Goal: Task Accomplishment & Management: Complete application form

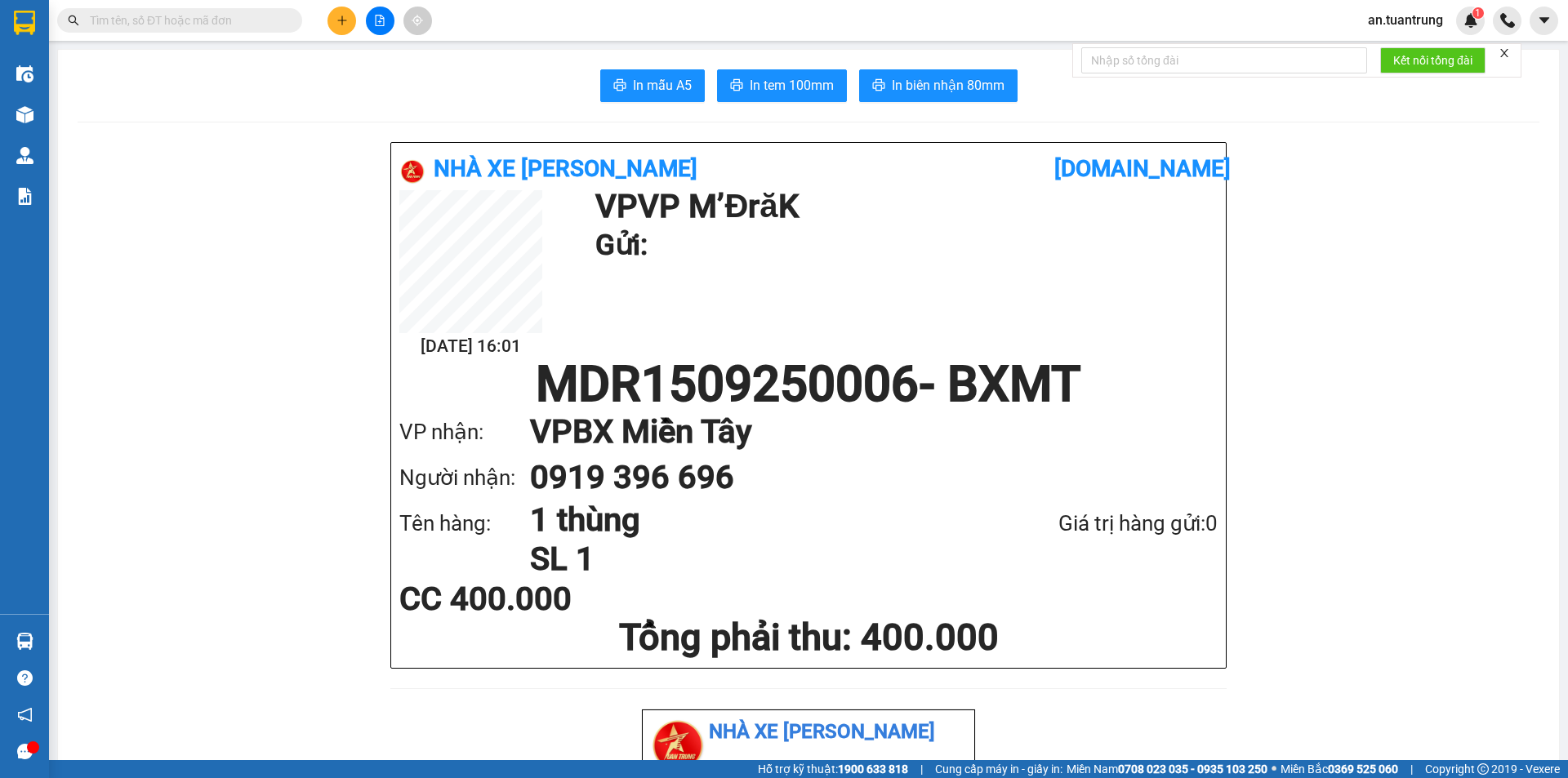
click at [347, 19] on icon "plus" at bounding box center [342, 20] width 11 height 11
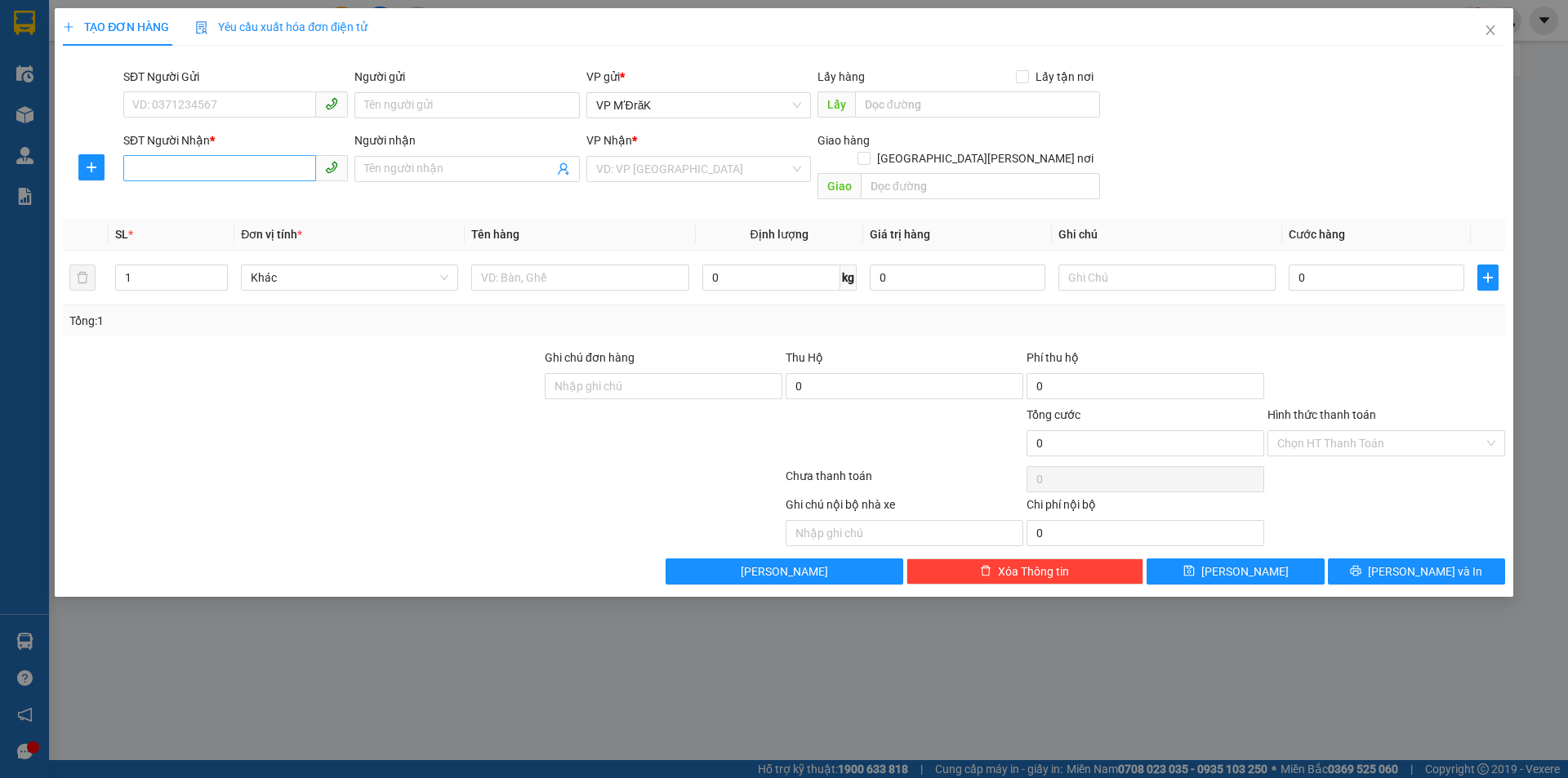
click at [217, 182] on div "SĐT Người Nhận * VD: 0377654321" at bounding box center [235, 160] width 225 height 57
click at [223, 164] on input "SĐT Người Nhận *" at bounding box center [219, 168] width 193 height 26
type input "0941260607"
click at [232, 207] on div "0941260607" at bounding box center [235, 201] width 205 height 18
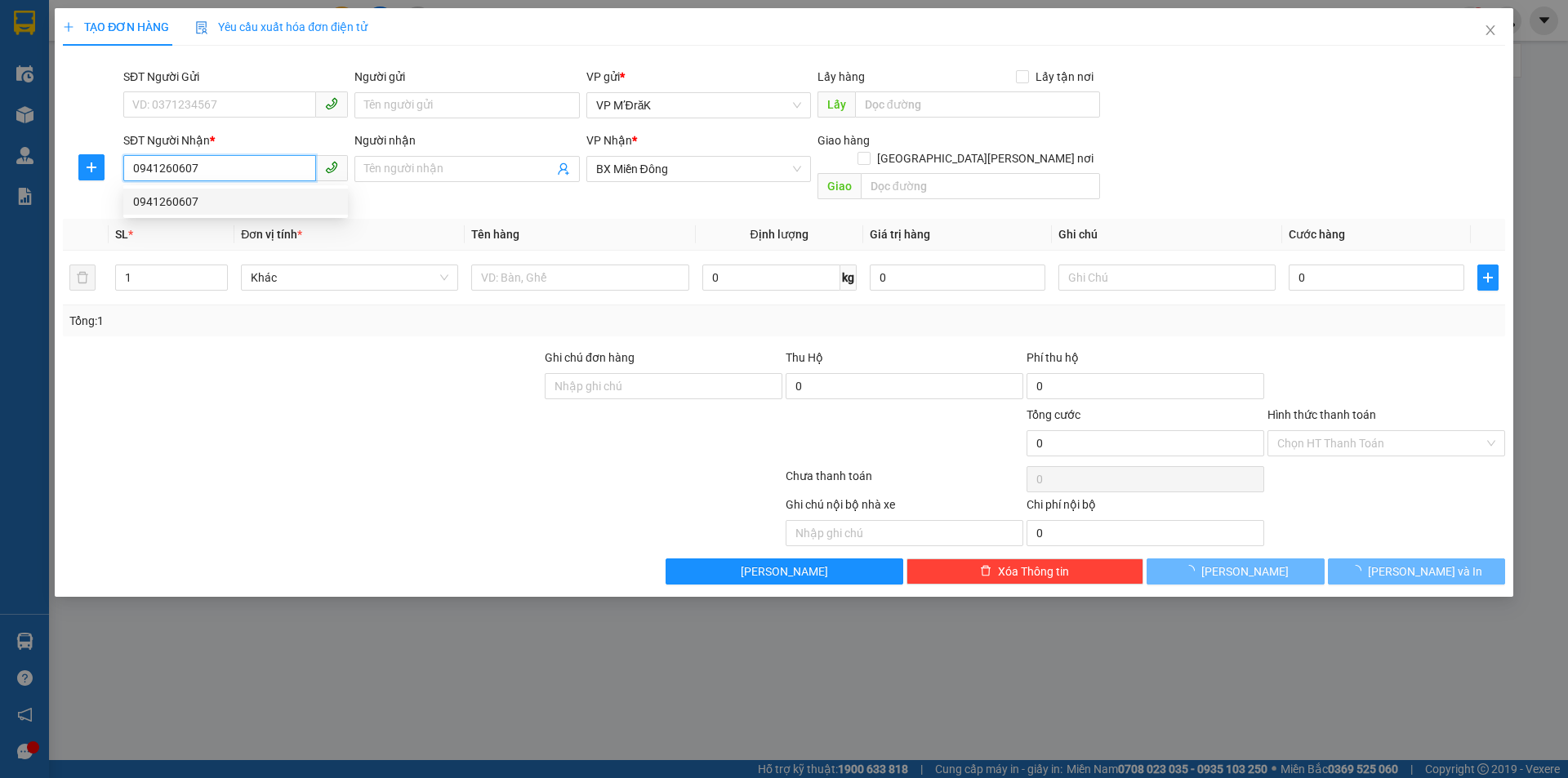
type input "50.000"
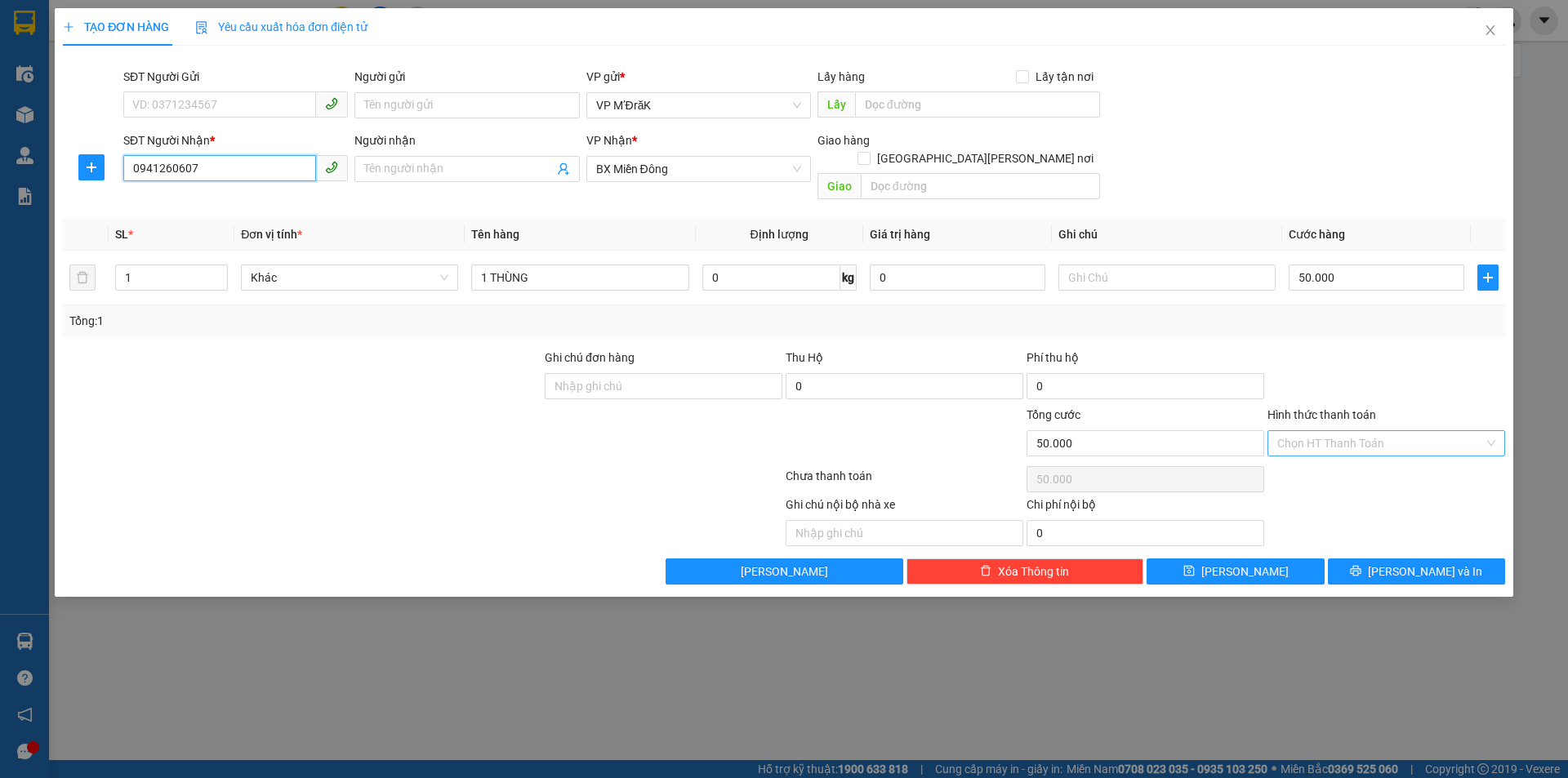
type input "0941260607"
drag, startPoint x: 1329, startPoint y: 423, endPoint x: 1326, endPoint y: 439, distance: 16.3
click at [1329, 431] on input "Hình thức thanh toán" at bounding box center [1380, 443] width 206 height 24
click at [1326, 454] on div "Tại văn phòng" at bounding box center [1387, 457] width 218 height 18
type input "0"
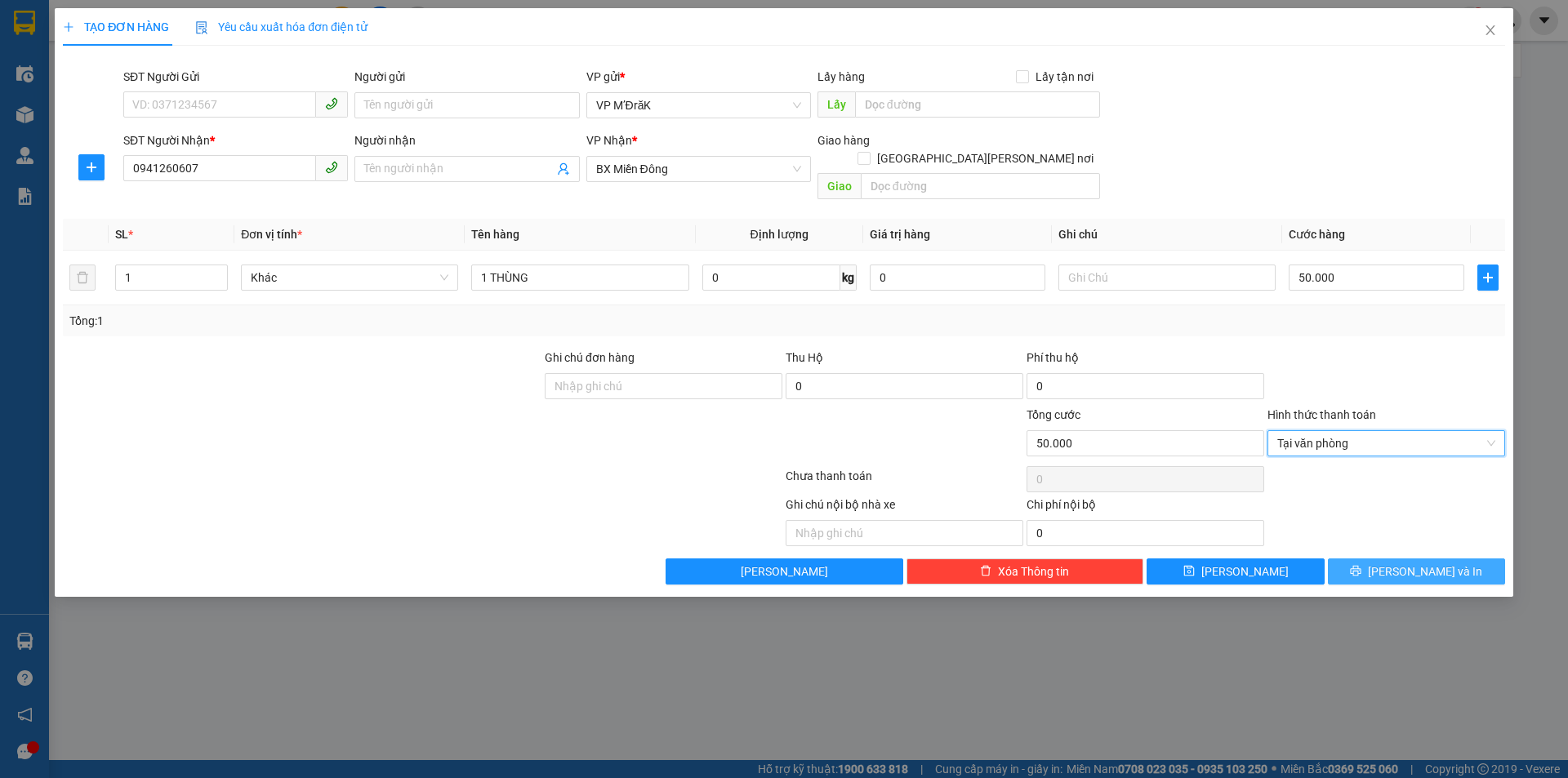
drag, startPoint x: 1382, startPoint y: 561, endPoint x: 1375, endPoint y: 555, distance: 9.2
click at [1381, 559] on button "[PERSON_NAME] và In" at bounding box center [1416, 571] width 177 height 26
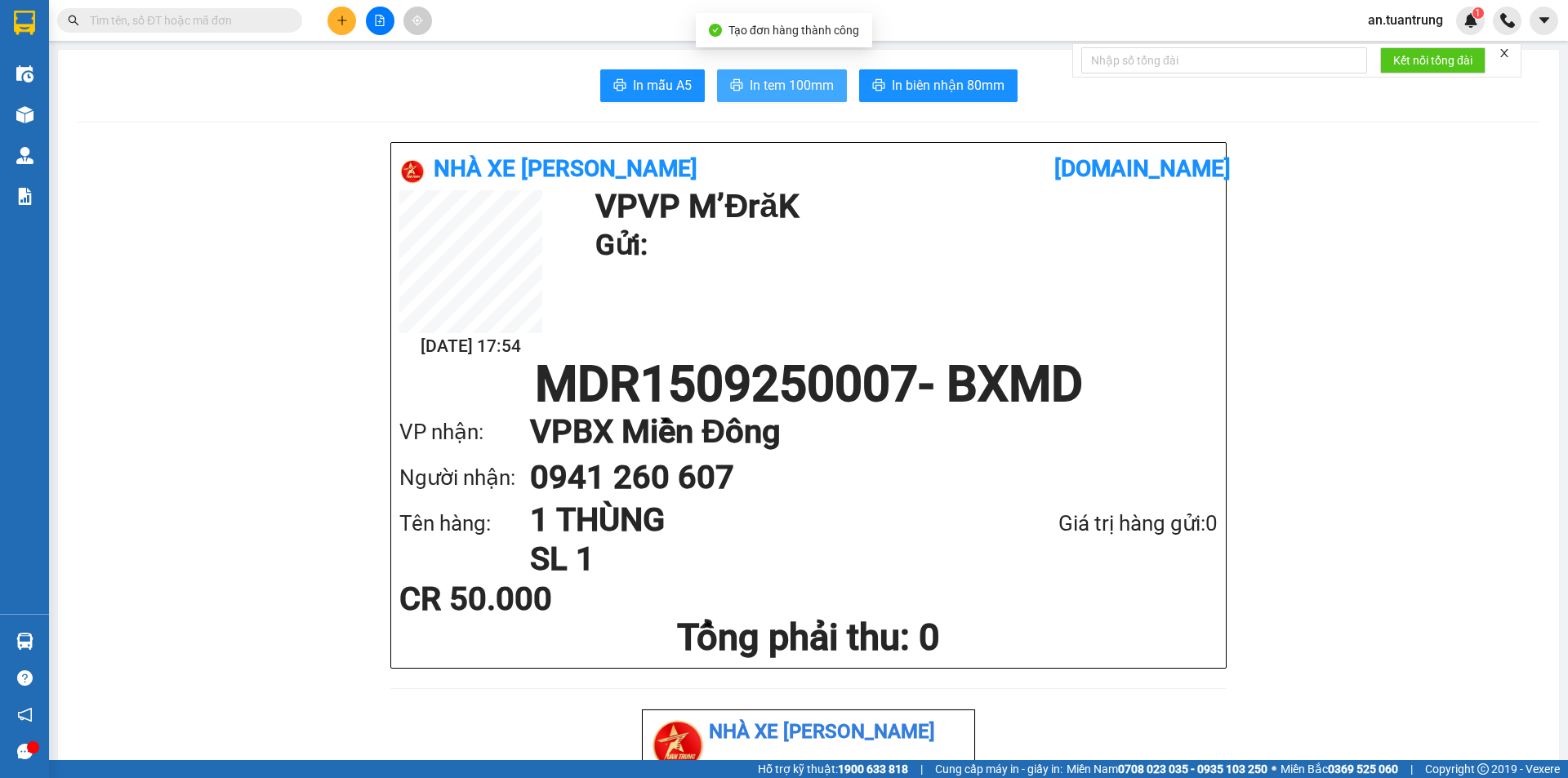
click at [739, 87] on button "In tem 100mm" at bounding box center [782, 85] width 130 height 32
click at [338, 20] on button at bounding box center [342, 20] width 29 height 29
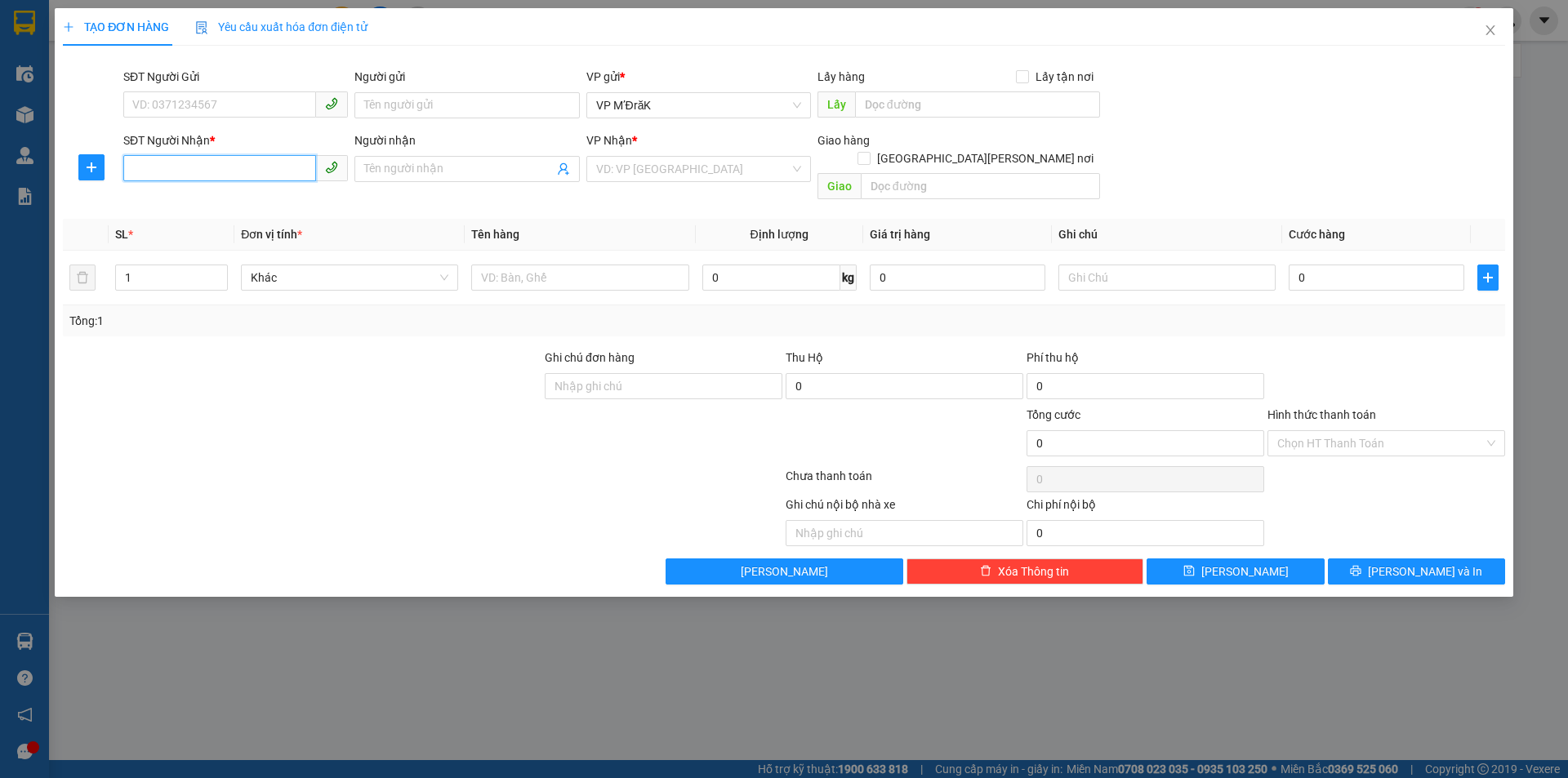
click at [265, 163] on input "SĐT Người Nhận *" at bounding box center [219, 168] width 193 height 26
type input "0877053593"
click at [669, 170] on input "search" at bounding box center [692, 168] width 193 height 24
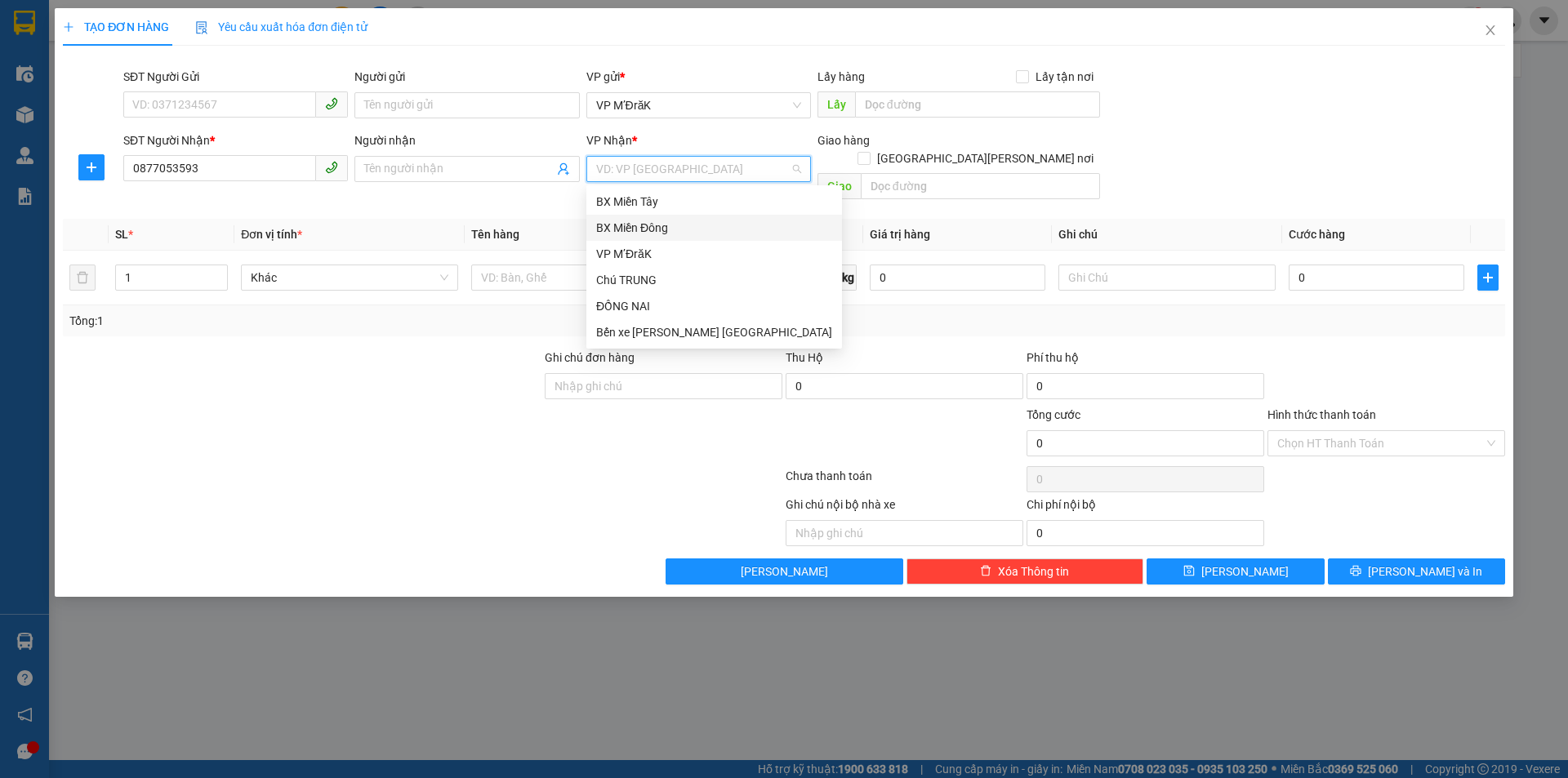
click at [636, 234] on div "BX Miền Đông" at bounding box center [714, 227] width 236 height 18
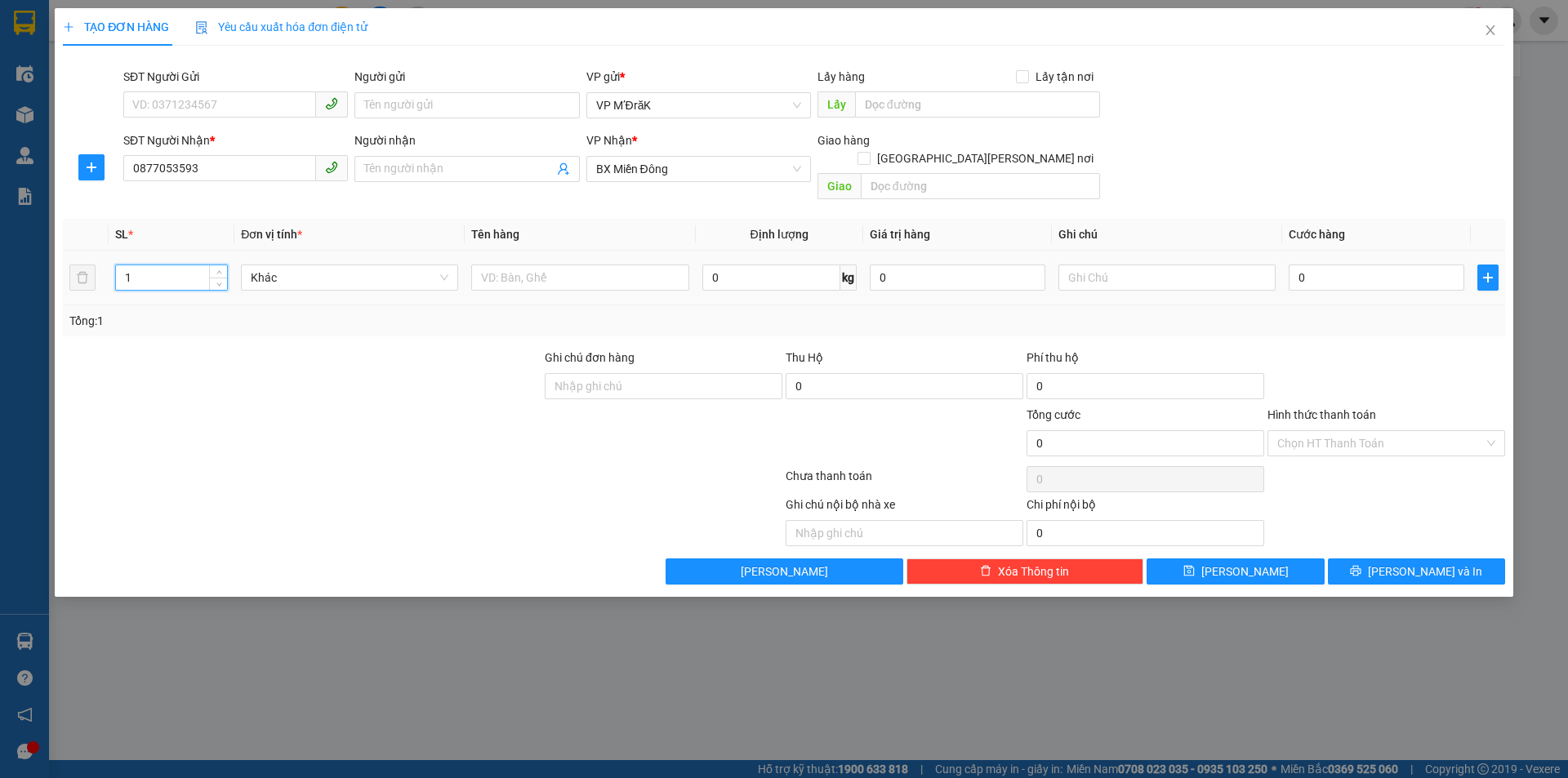
click at [158, 266] on input "1" at bounding box center [171, 278] width 111 height 24
type input "2"
type input "3"
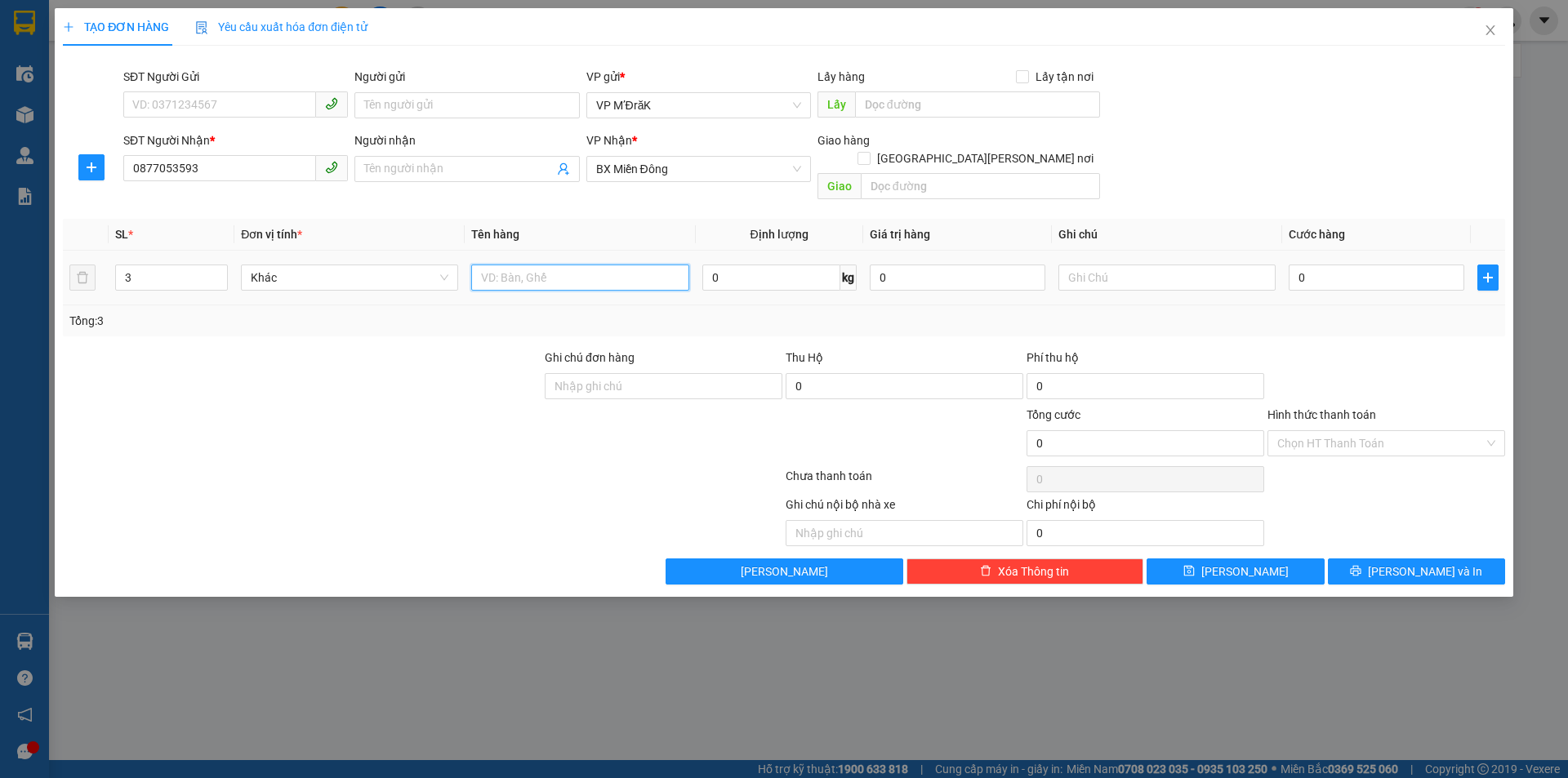
click at [534, 265] on input "text" at bounding box center [579, 278] width 218 height 26
click at [538, 265] on input "1t+1b+1 DT" at bounding box center [579, 278] width 218 height 26
click at [507, 265] on input "1t+1b+1ĐT" at bounding box center [579, 278] width 218 height 26
click at [512, 265] on input "1t+1b+1ĐT" at bounding box center [579, 278] width 218 height 26
click at [492, 265] on input "1t+1B+1ĐT" at bounding box center [579, 278] width 218 height 26
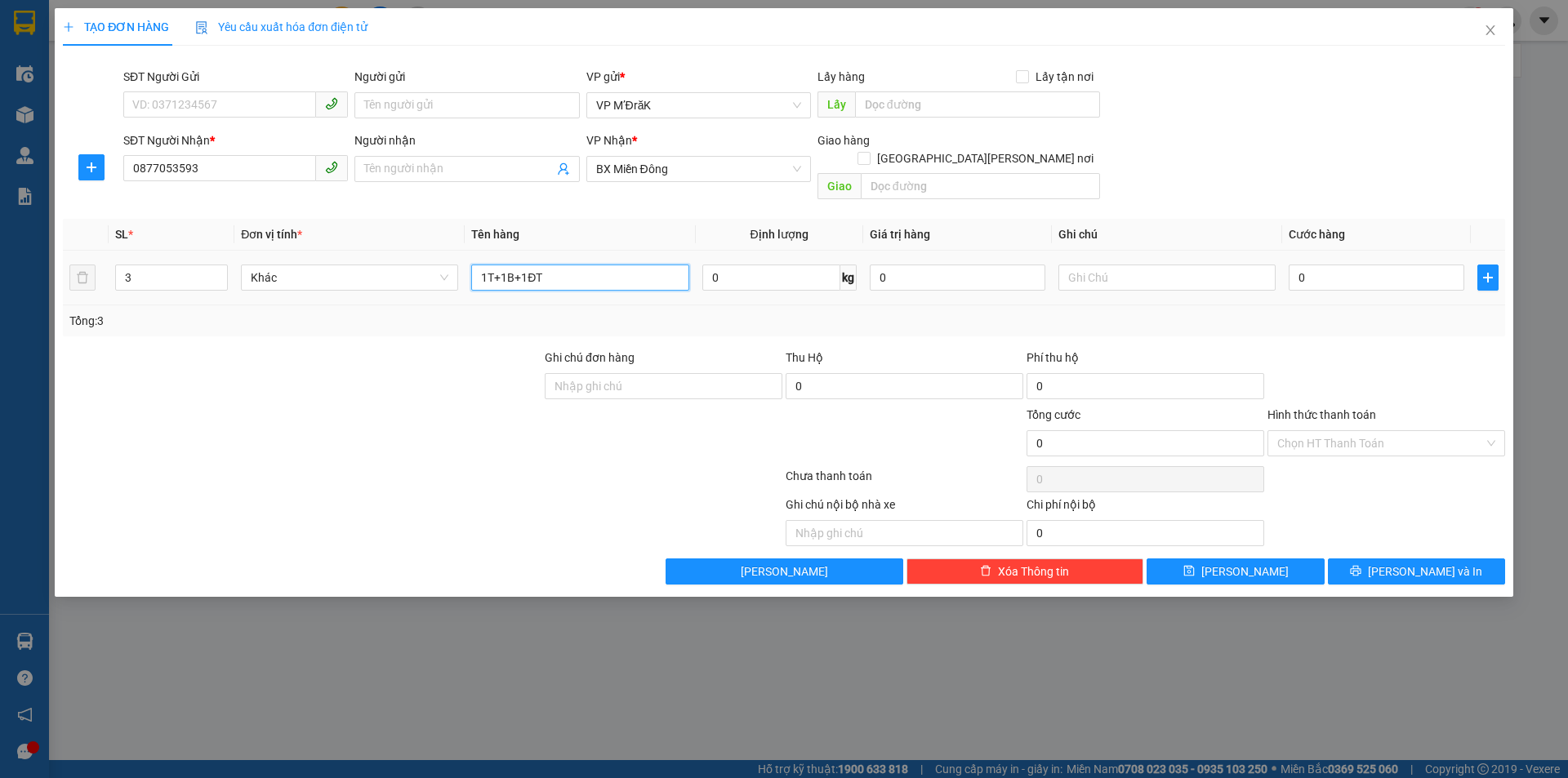
type input "1T+1B+1ĐT"
click at [1304, 278] on td "0" at bounding box center [1376, 278] width 189 height 55
click at [1314, 265] on input "0" at bounding box center [1376, 278] width 176 height 26
type input "1"
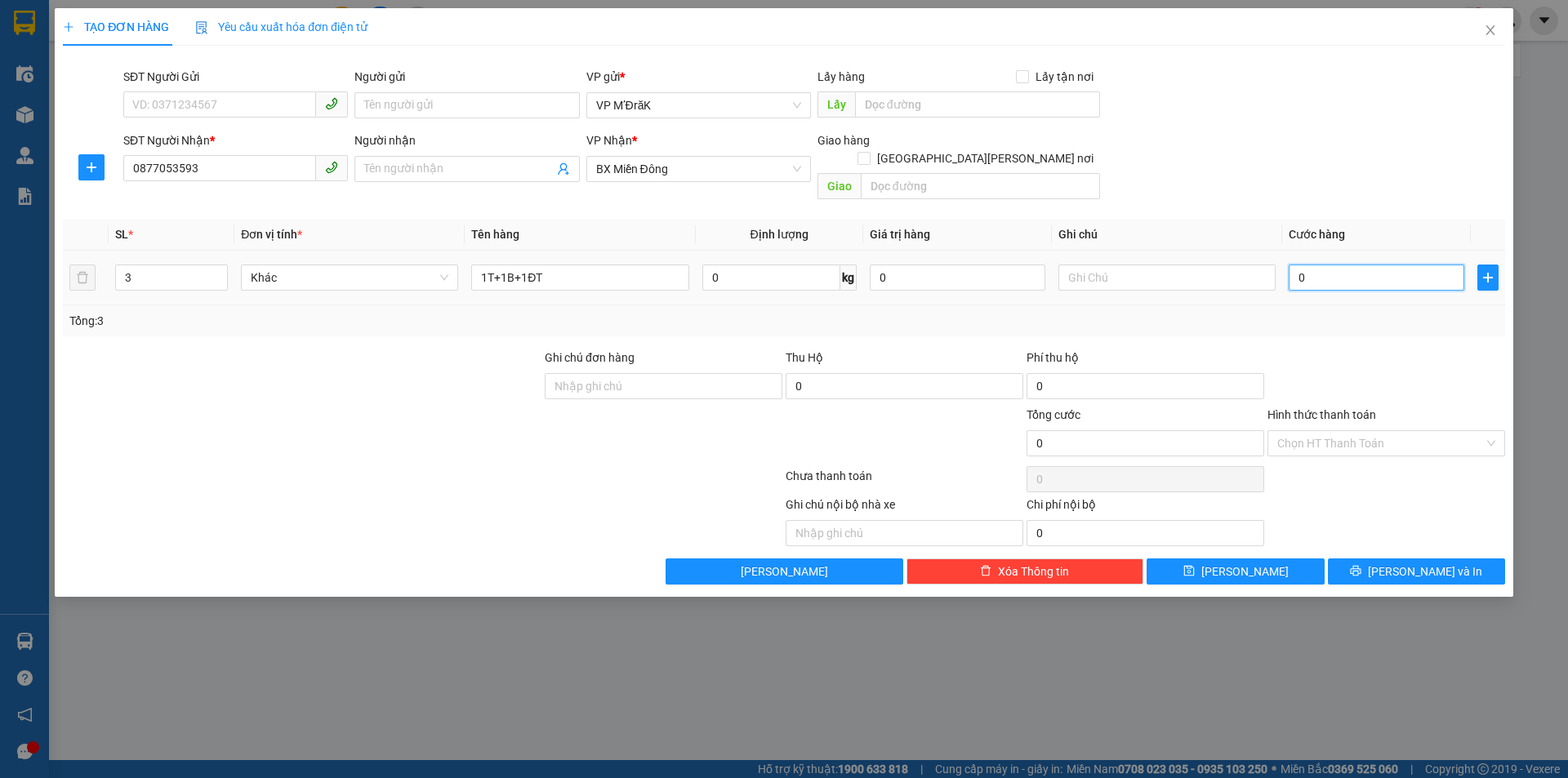
type input "1"
type input "15"
type input "150"
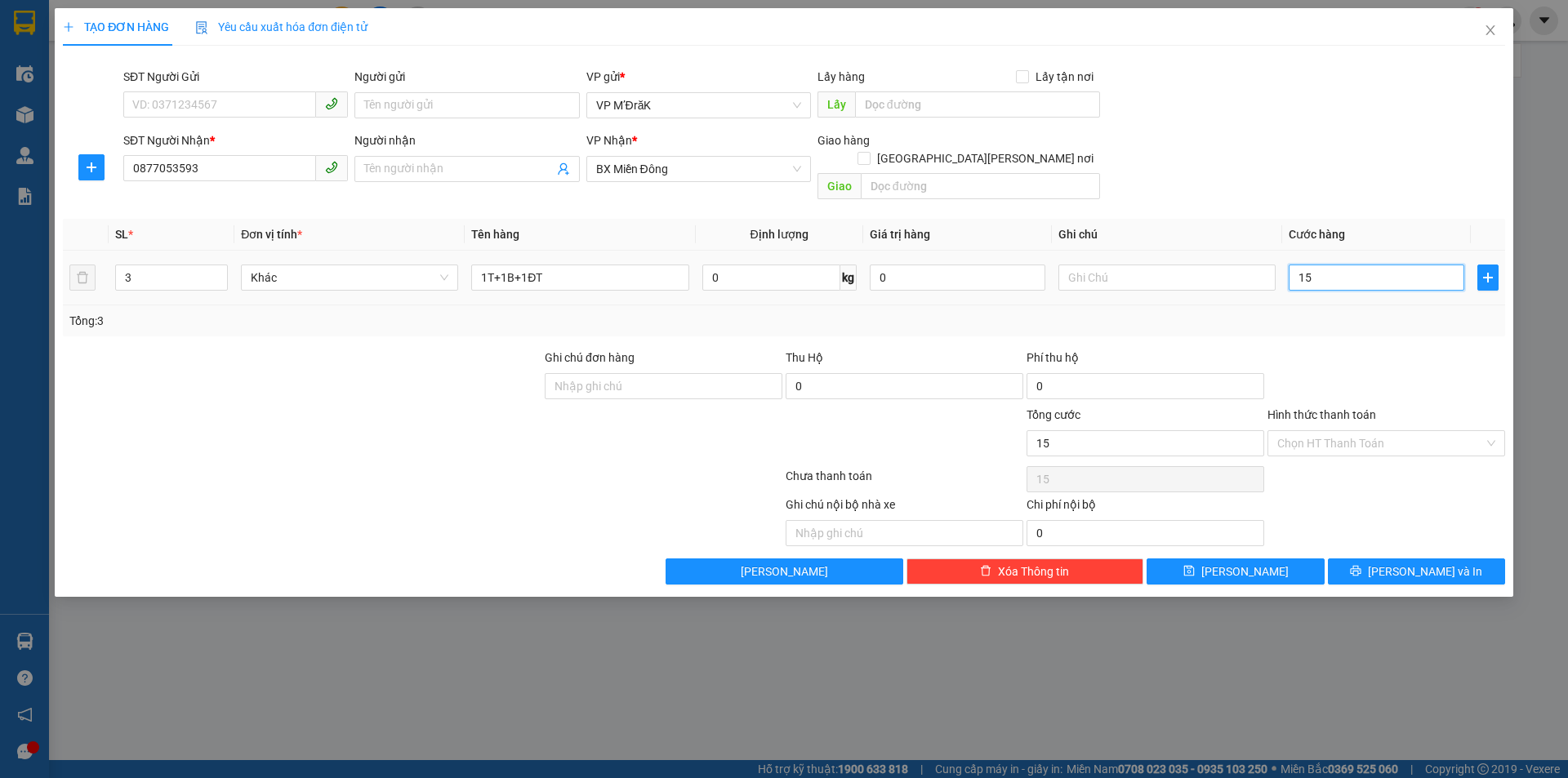
type input "150"
type input "1.500"
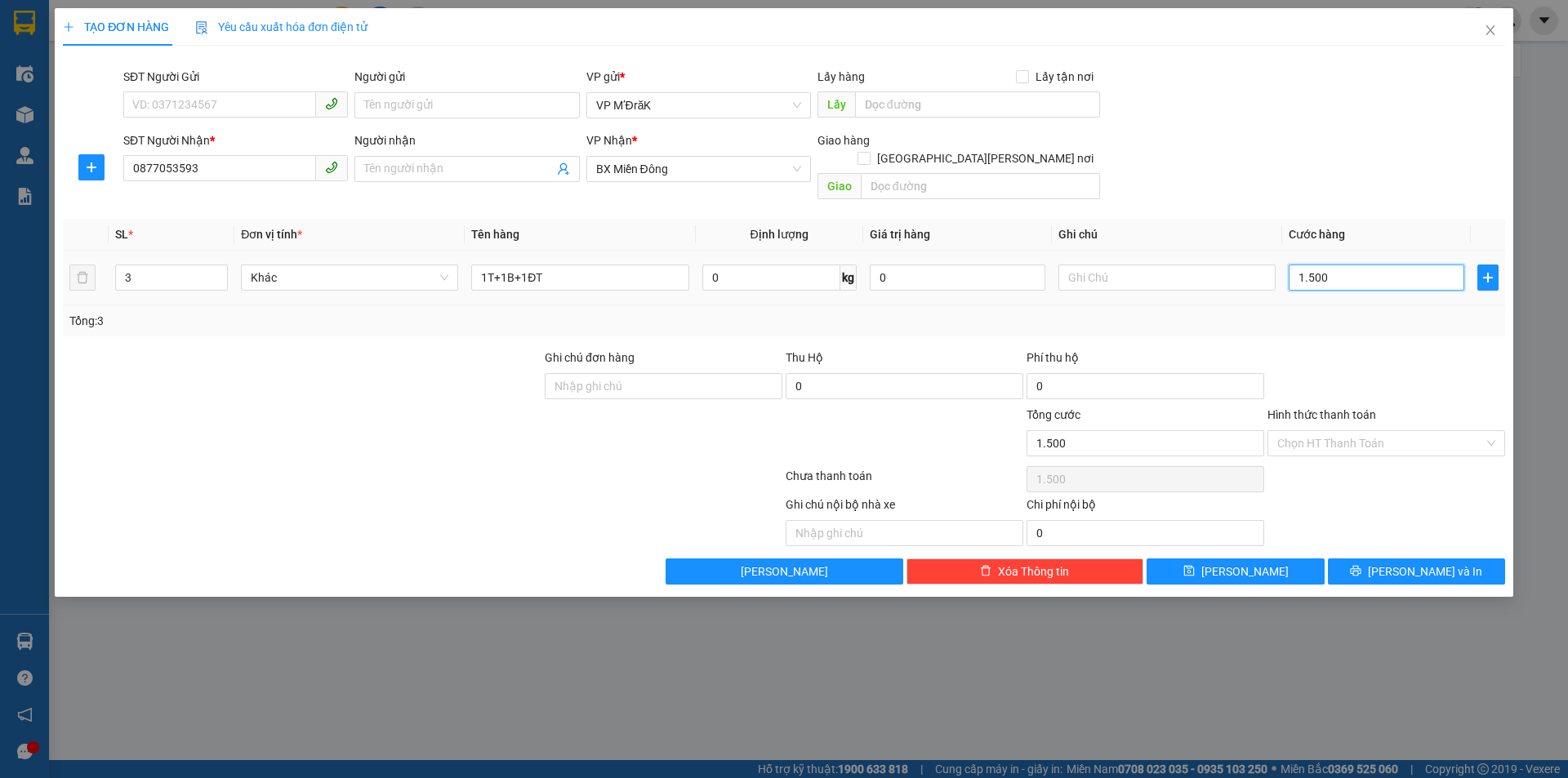
type input "15.000"
type input "150.000"
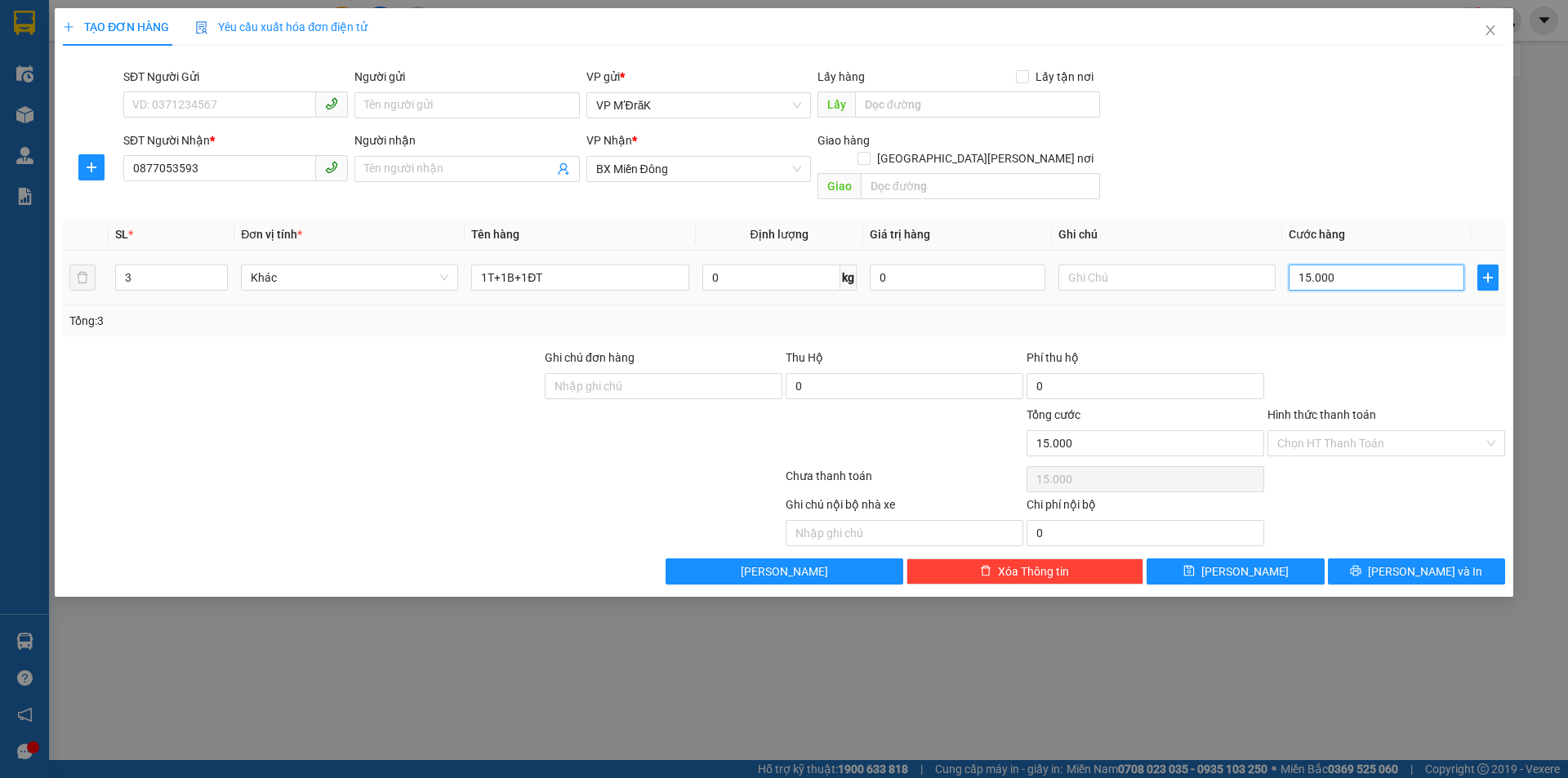
type input "150.000"
click at [1366, 431] on input "Hình thức thanh toán" at bounding box center [1380, 443] width 206 height 24
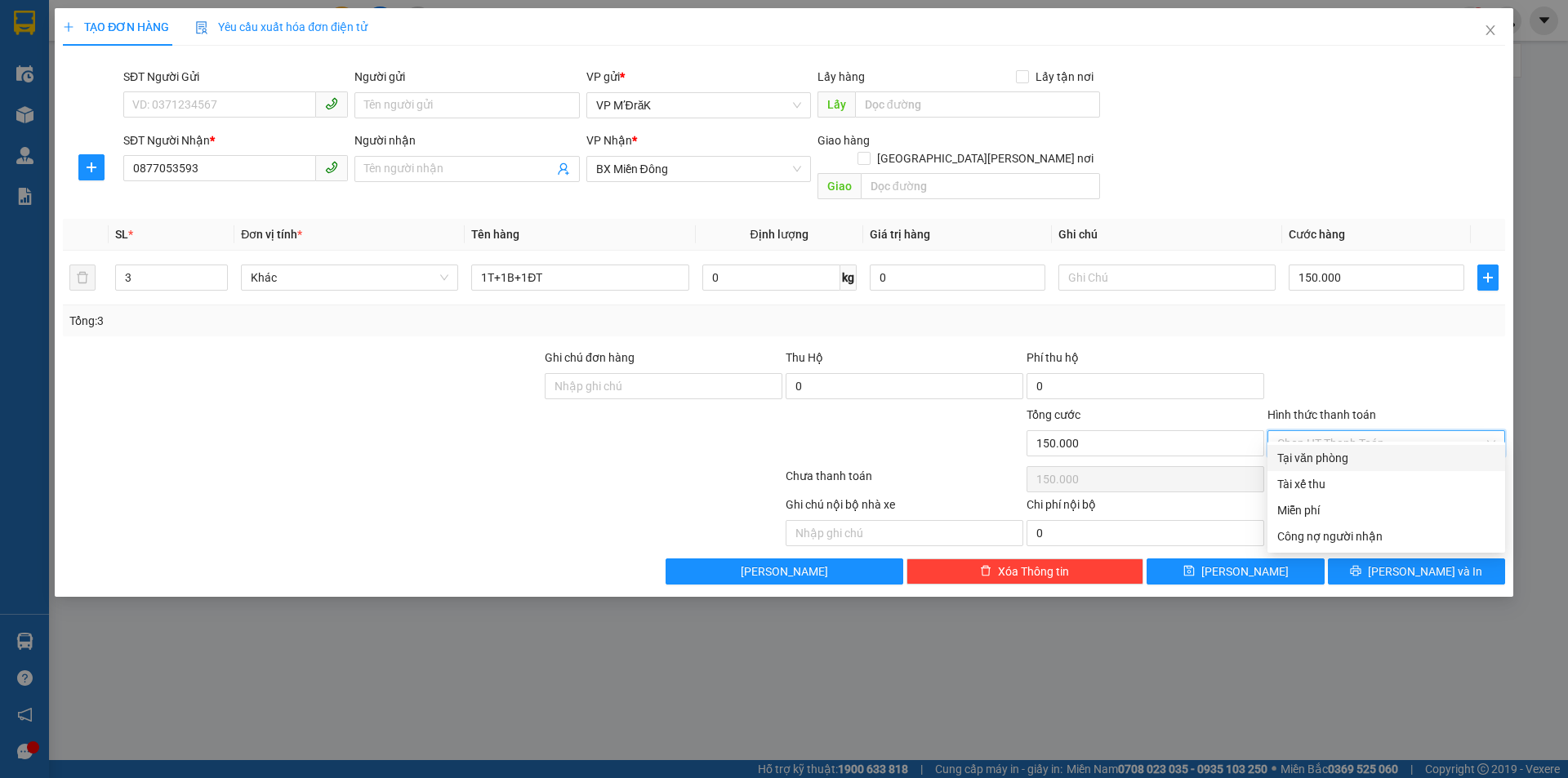
click at [1354, 462] on div "Tại văn phòng" at bounding box center [1387, 457] width 218 height 18
type input "0"
click at [1362, 565] on icon "printer" at bounding box center [1355, 570] width 10 height 10
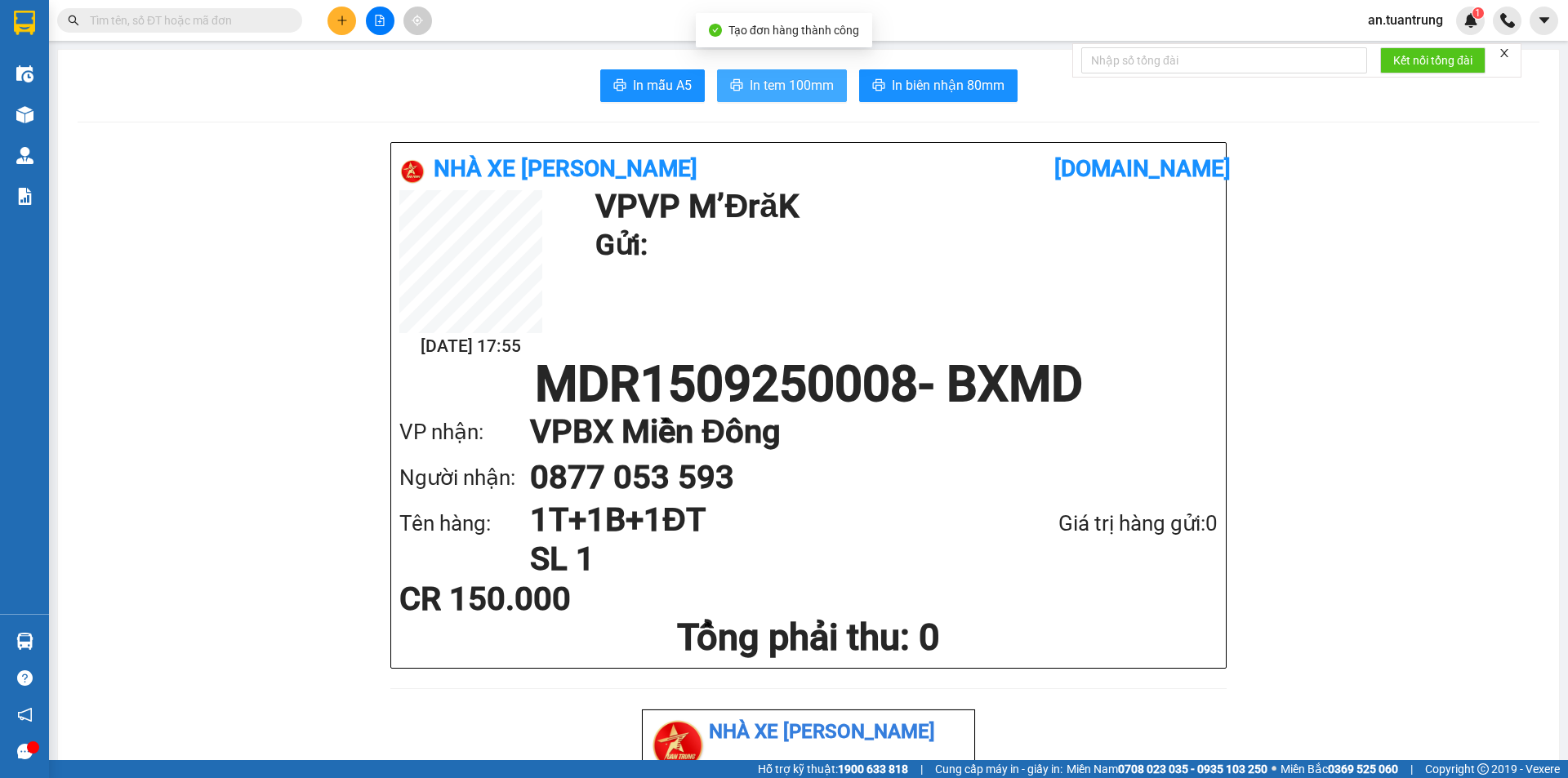
drag, startPoint x: 799, startPoint y: 85, endPoint x: 808, endPoint y: 97, distance: 15.0
click at [799, 86] on span "In tem 100mm" at bounding box center [791, 85] width 84 height 20
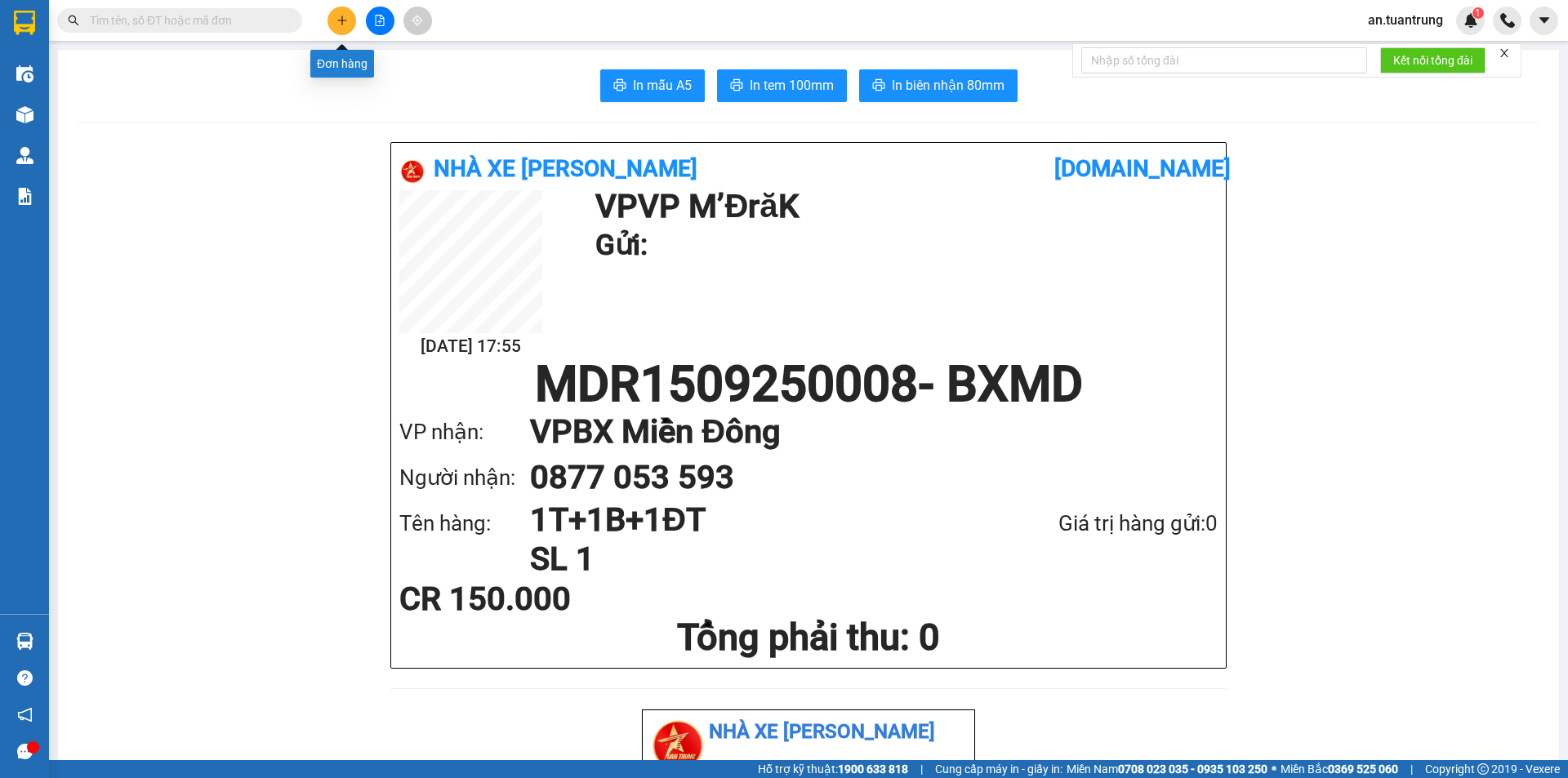
click at [342, 32] on button at bounding box center [342, 20] width 29 height 29
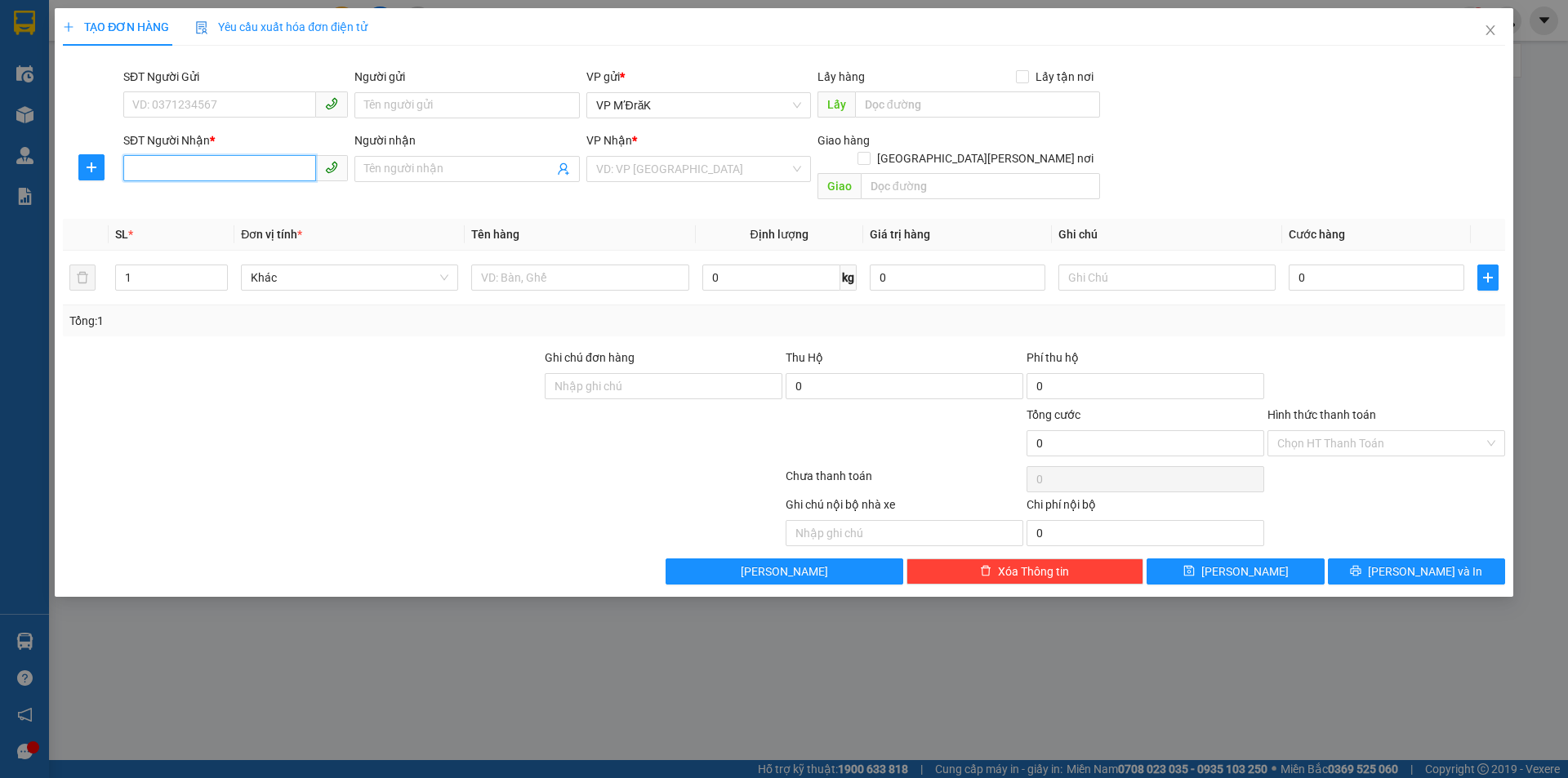
click at [218, 160] on input "SĐT Người Nhận *" at bounding box center [219, 168] width 193 height 26
type input "0978263878"
click at [222, 196] on div "0978263878 - nam" at bounding box center [235, 201] width 205 height 18
type input "nam"
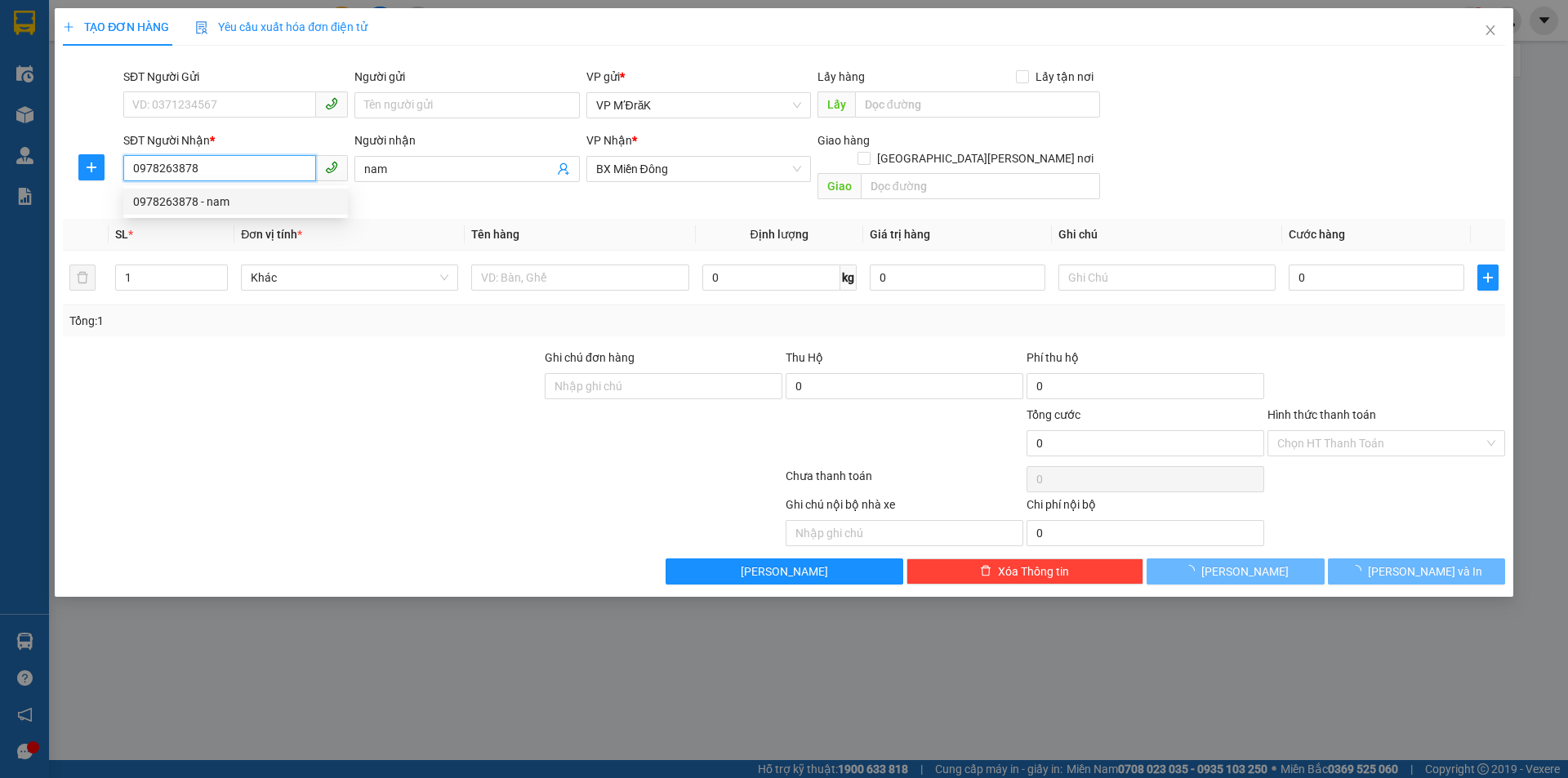
type input "180.000"
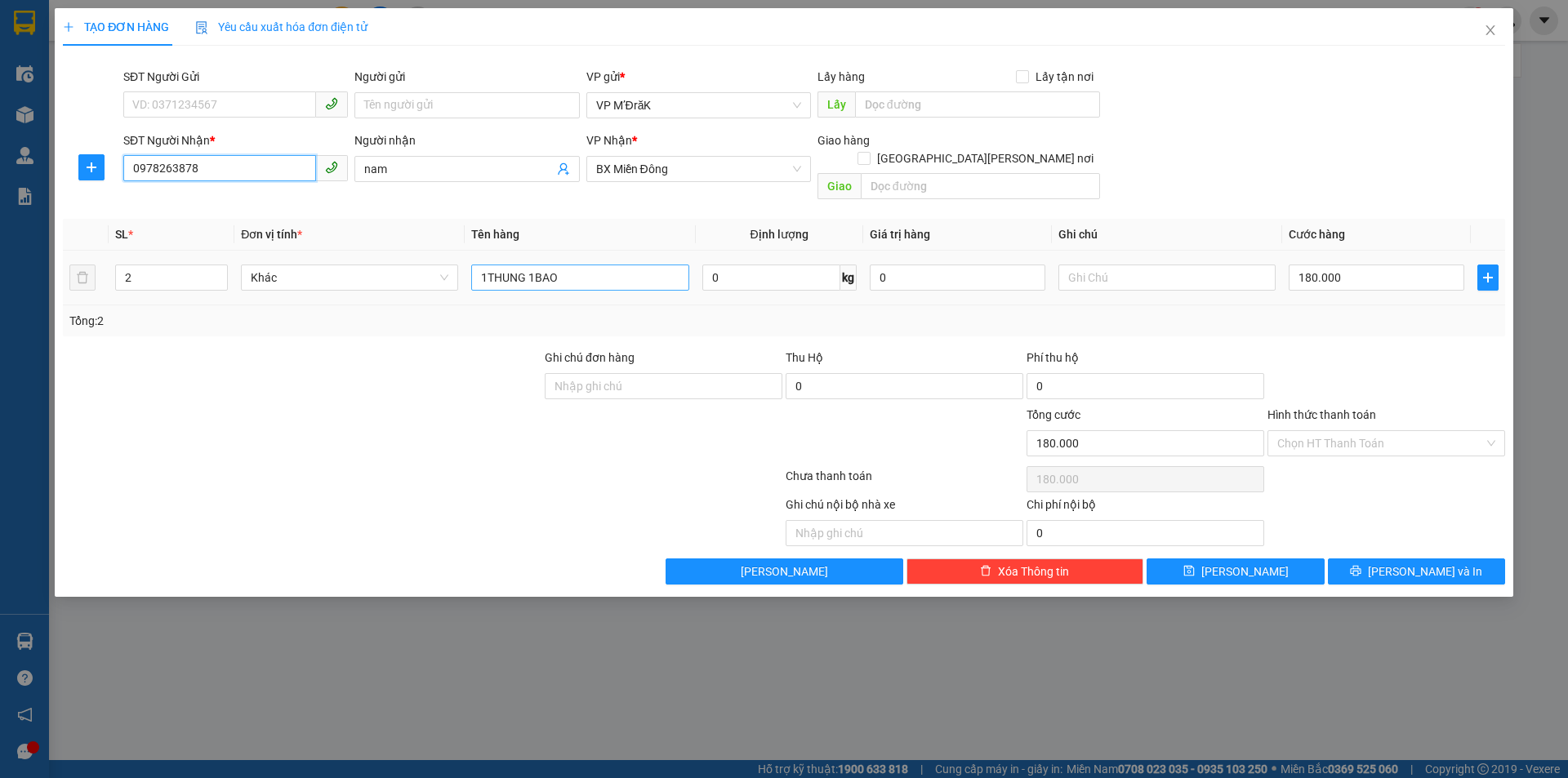
type input "0978263878"
click at [571, 268] on input "1THUNG 1BAO" at bounding box center [579, 278] width 218 height 26
type input "1THUNG"
click at [169, 266] on input "2" at bounding box center [171, 278] width 111 height 24
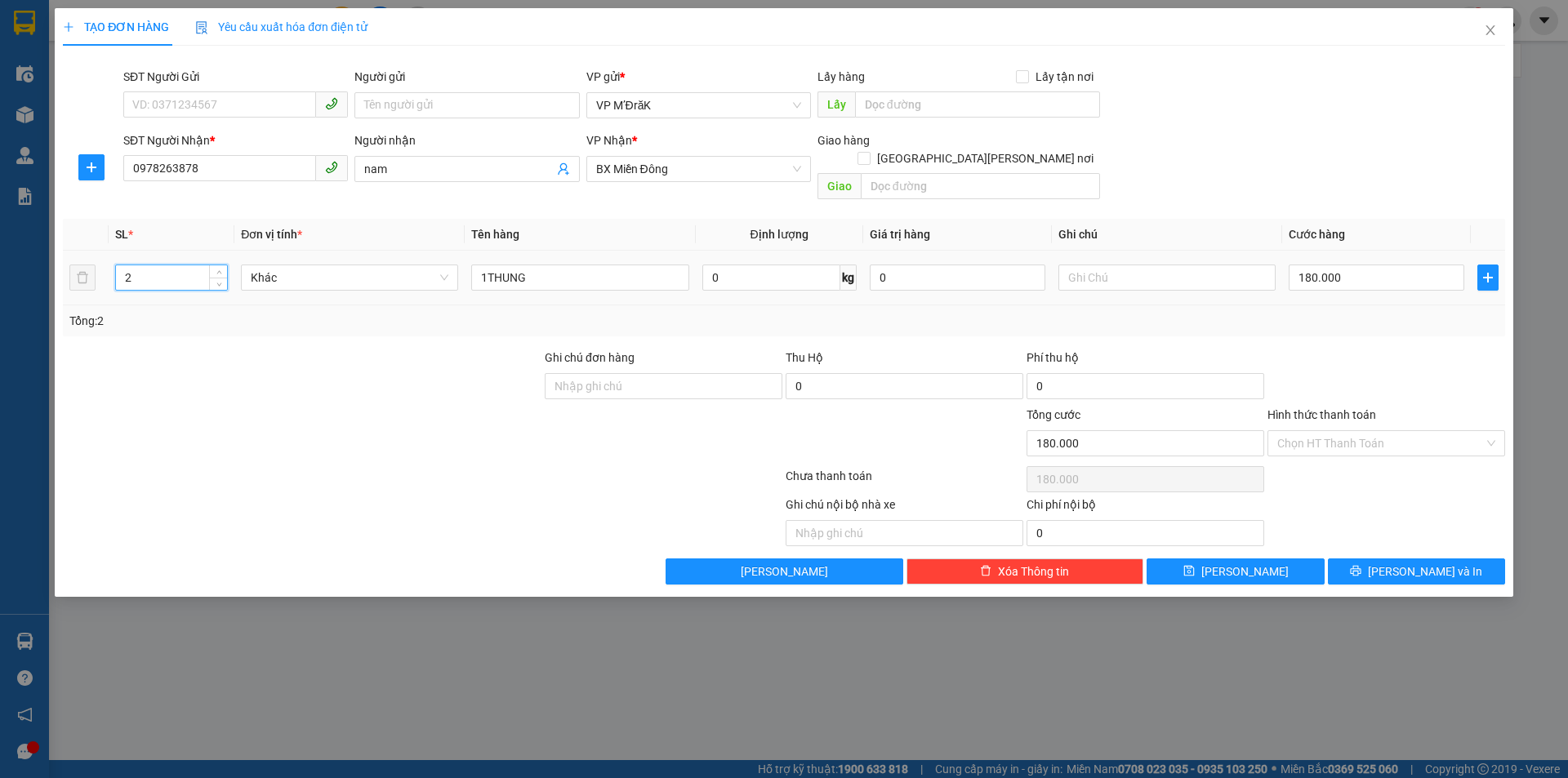
click at [169, 266] on input "2" at bounding box center [171, 278] width 111 height 24
type input "1"
click at [1341, 266] on input "180.000" at bounding box center [1376, 278] width 176 height 26
type input "8"
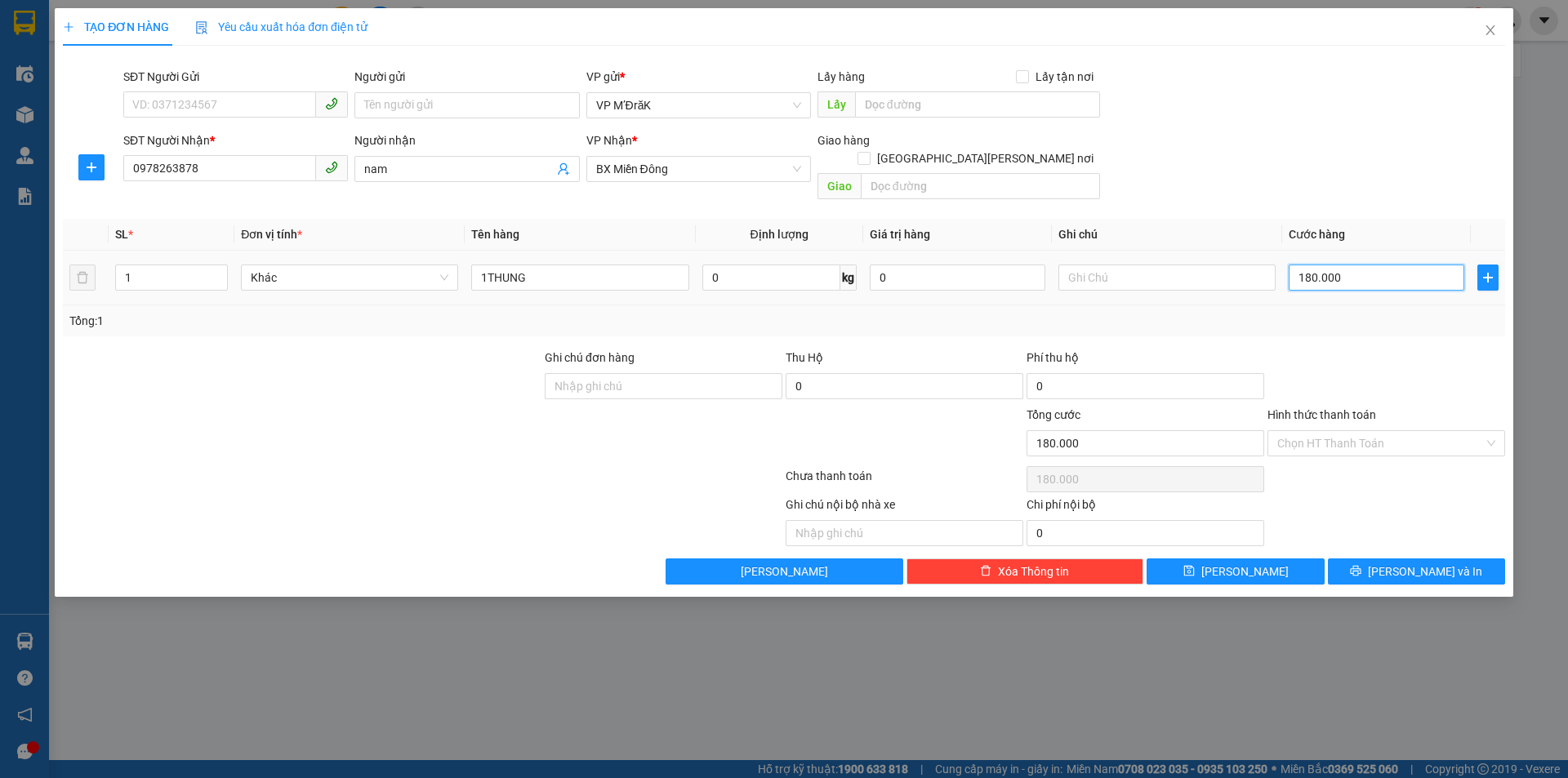
type input "8"
type input "80"
type input "800"
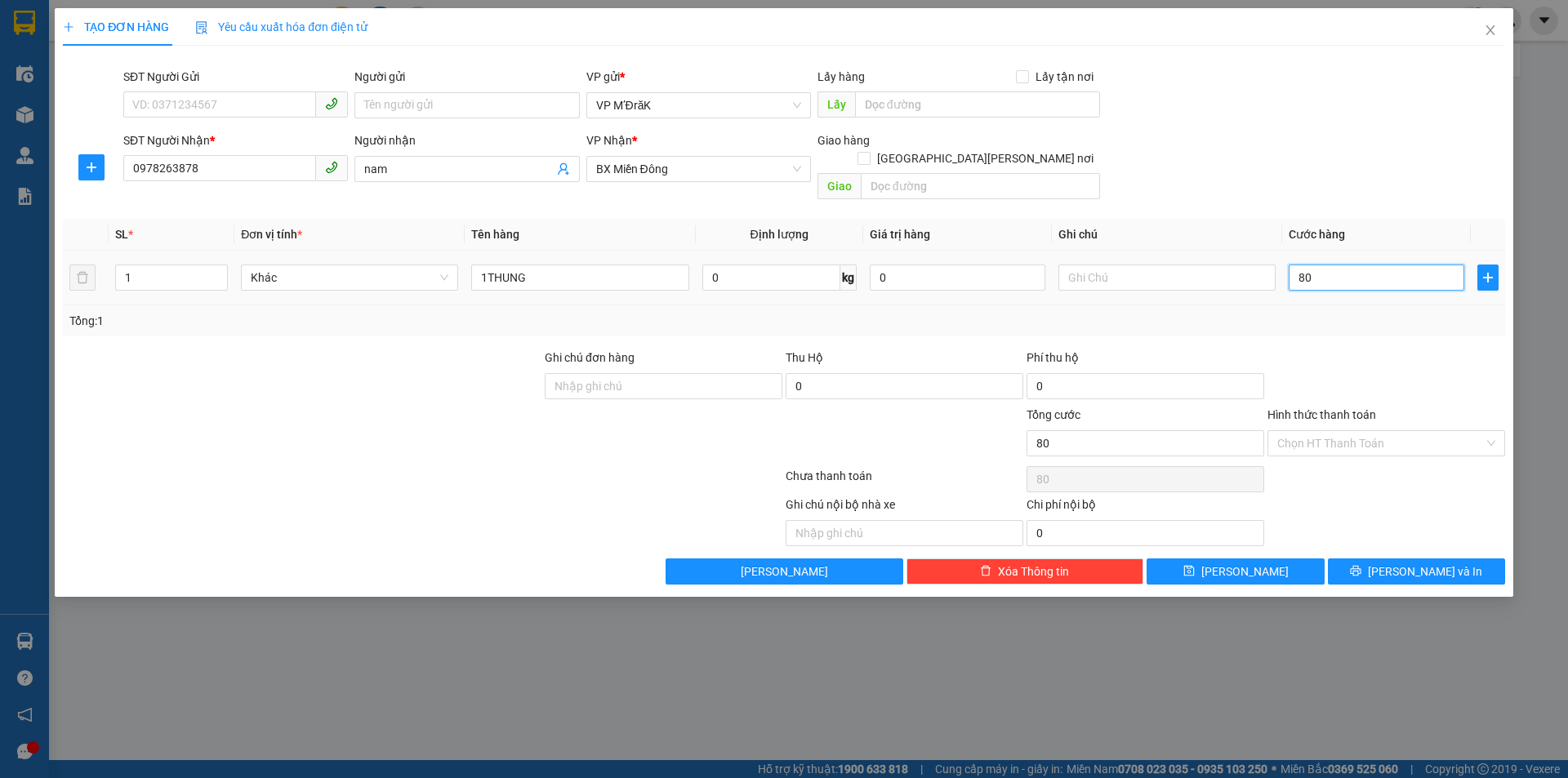
type input "800"
type input "8.000"
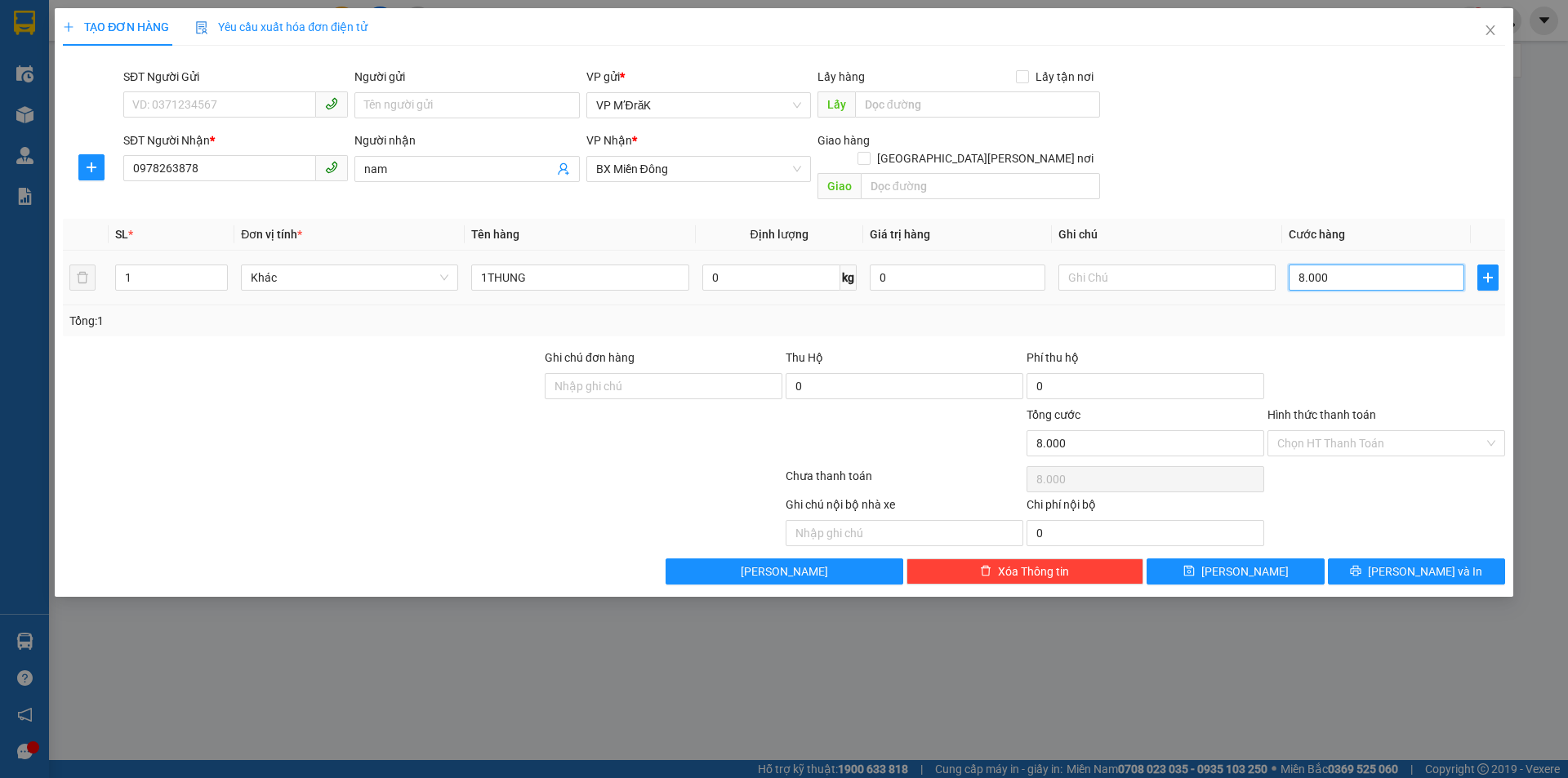
type input "80.000"
click at [1362, 565] on icon "printer" at bounding box center [1355, 571] width 11 height 11
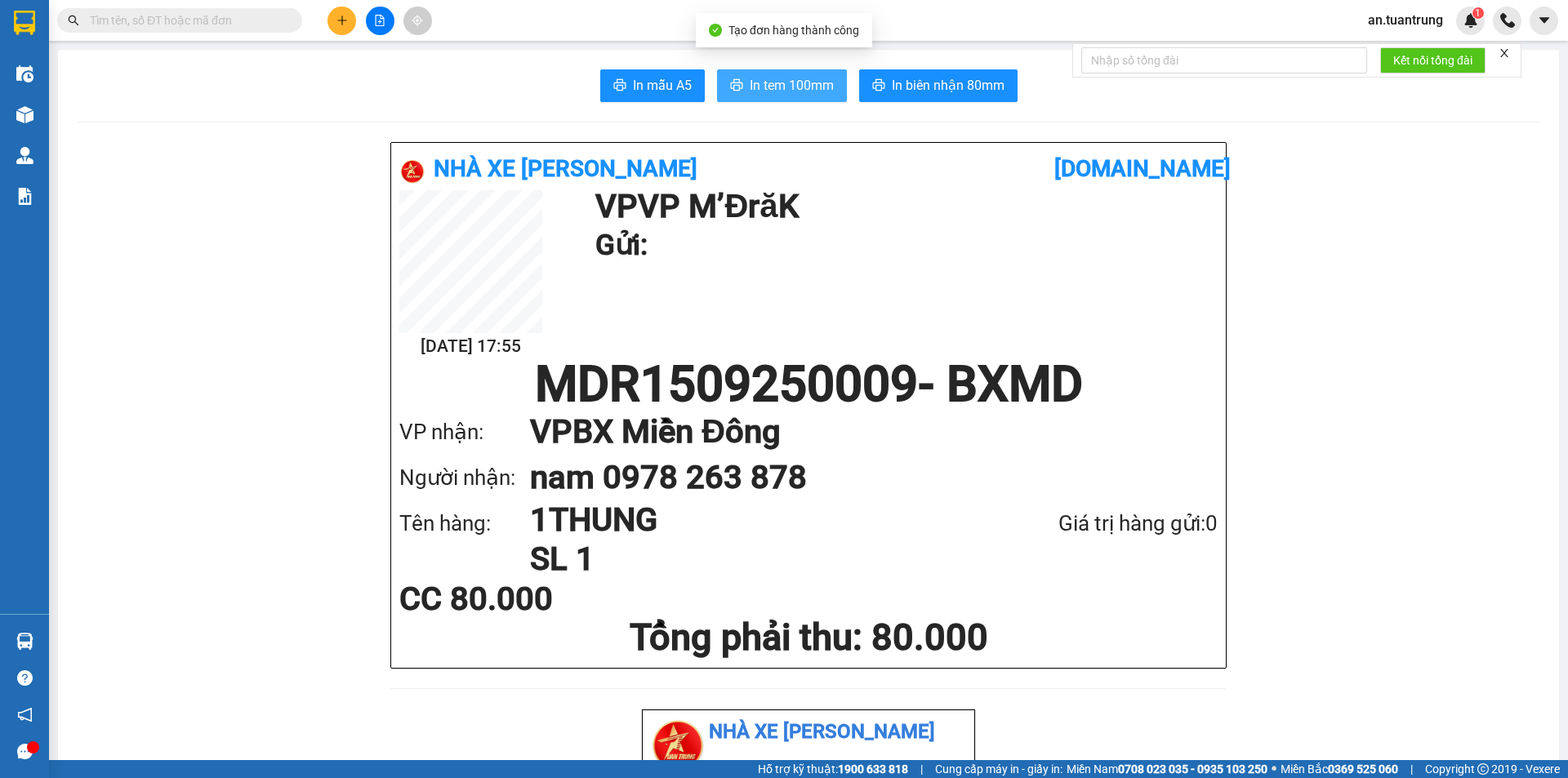
click at [750, 85] on span "In tem 100mm" at bounding box center [791, 85] width 84 height 20
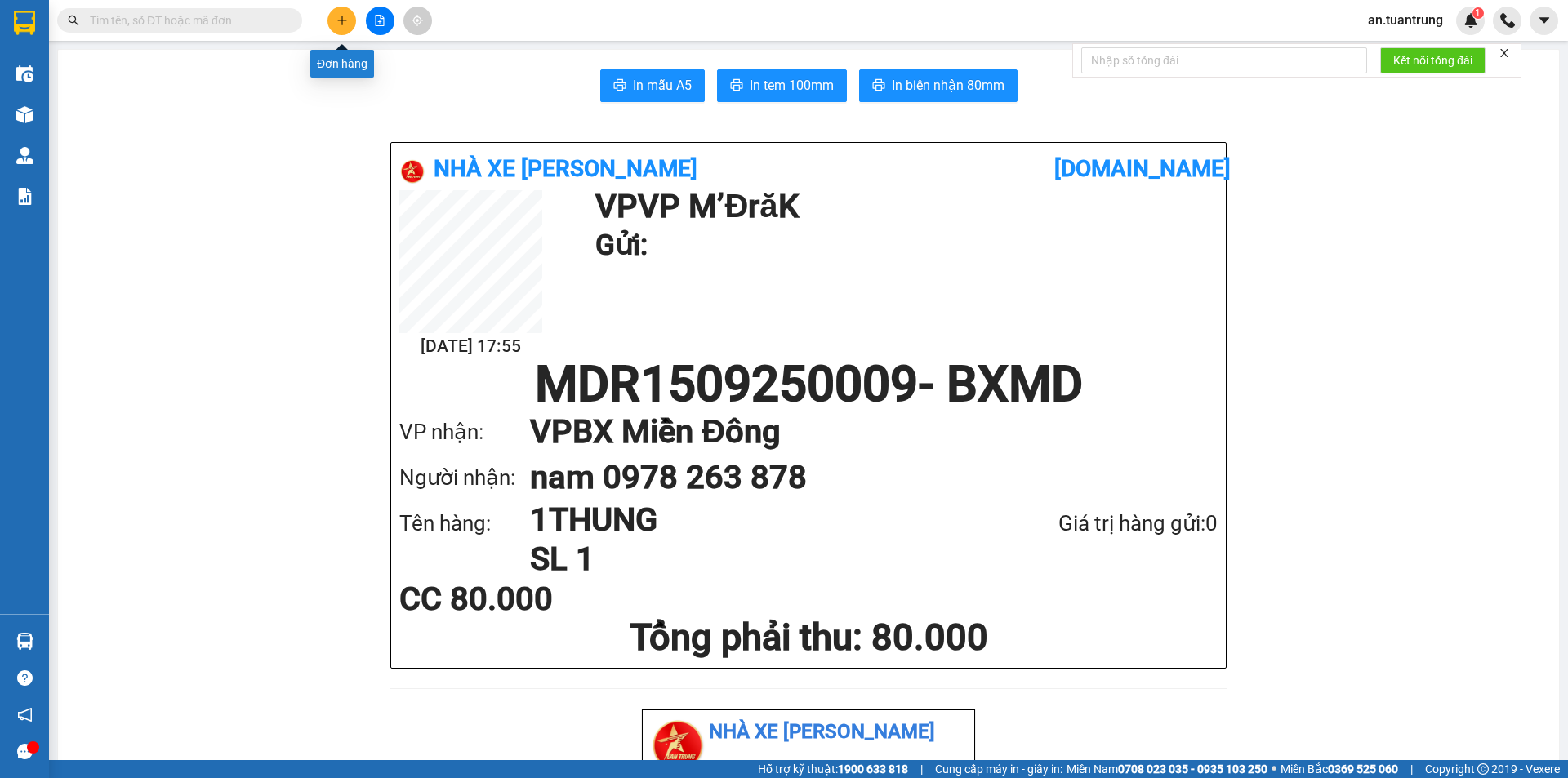
click at [344, 27] on button at bounding box center [342, 20] width 29 height 29
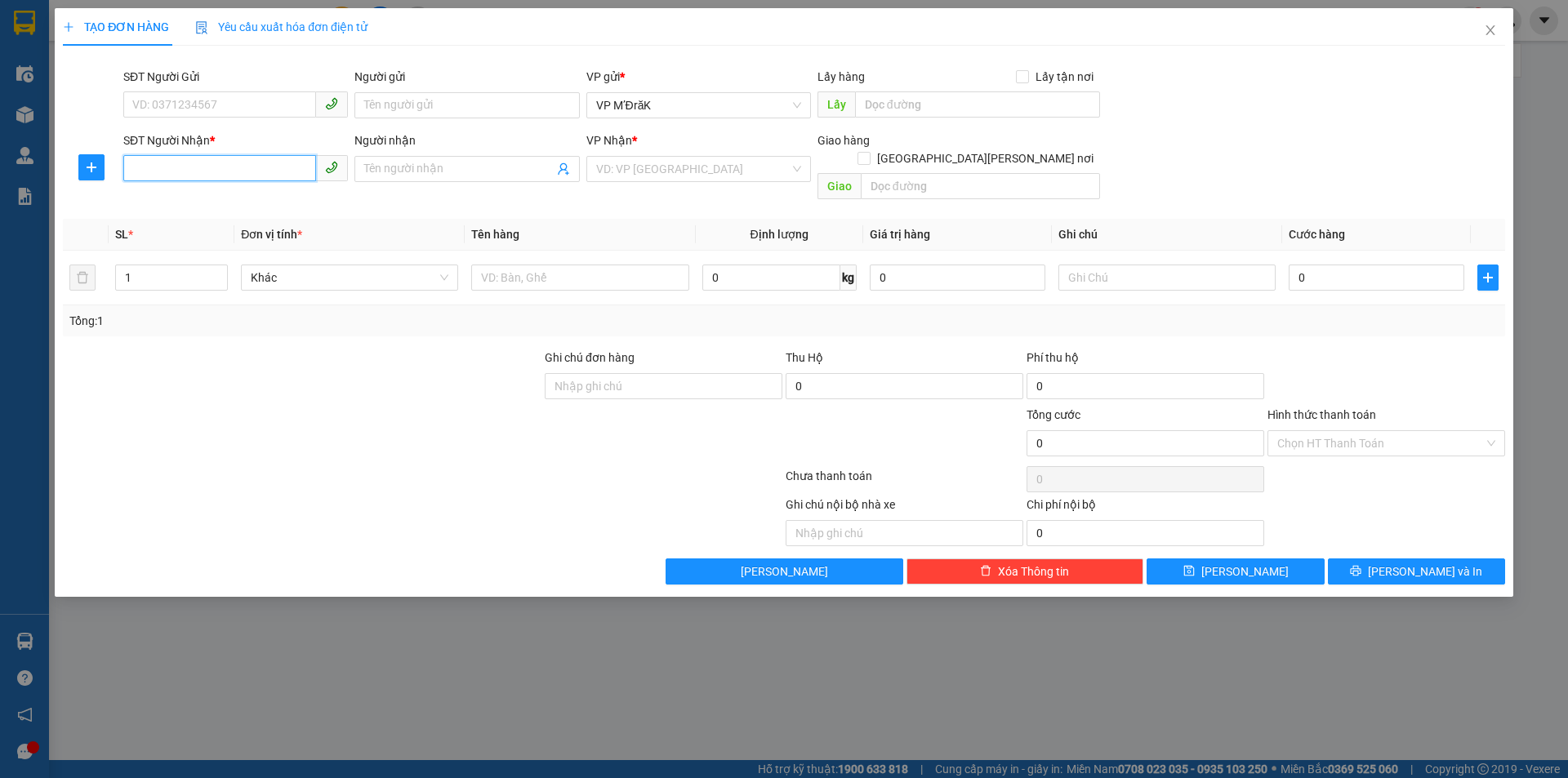
click at [267, 161] on input "SĐT Người Nhận *" at bounding box center [219, 168] width 193 height 26
type input "0909317712"
click at [691, 164] on input "search" at bounding box center [692, 168] width 193 height 24
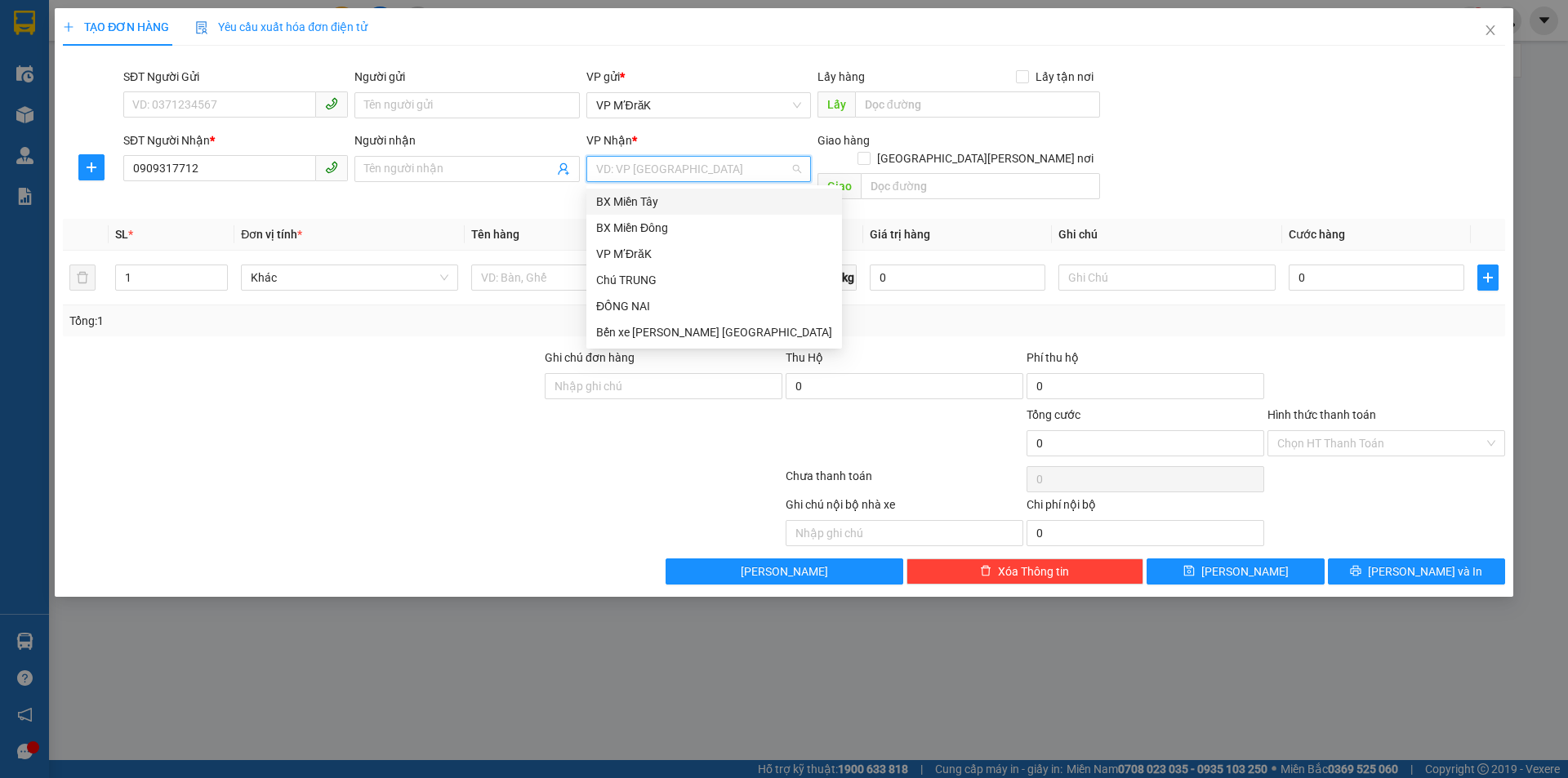
click at [672, 206] on div "BX Miền Tây" at bounding box center [714, 201] width 236 height 18
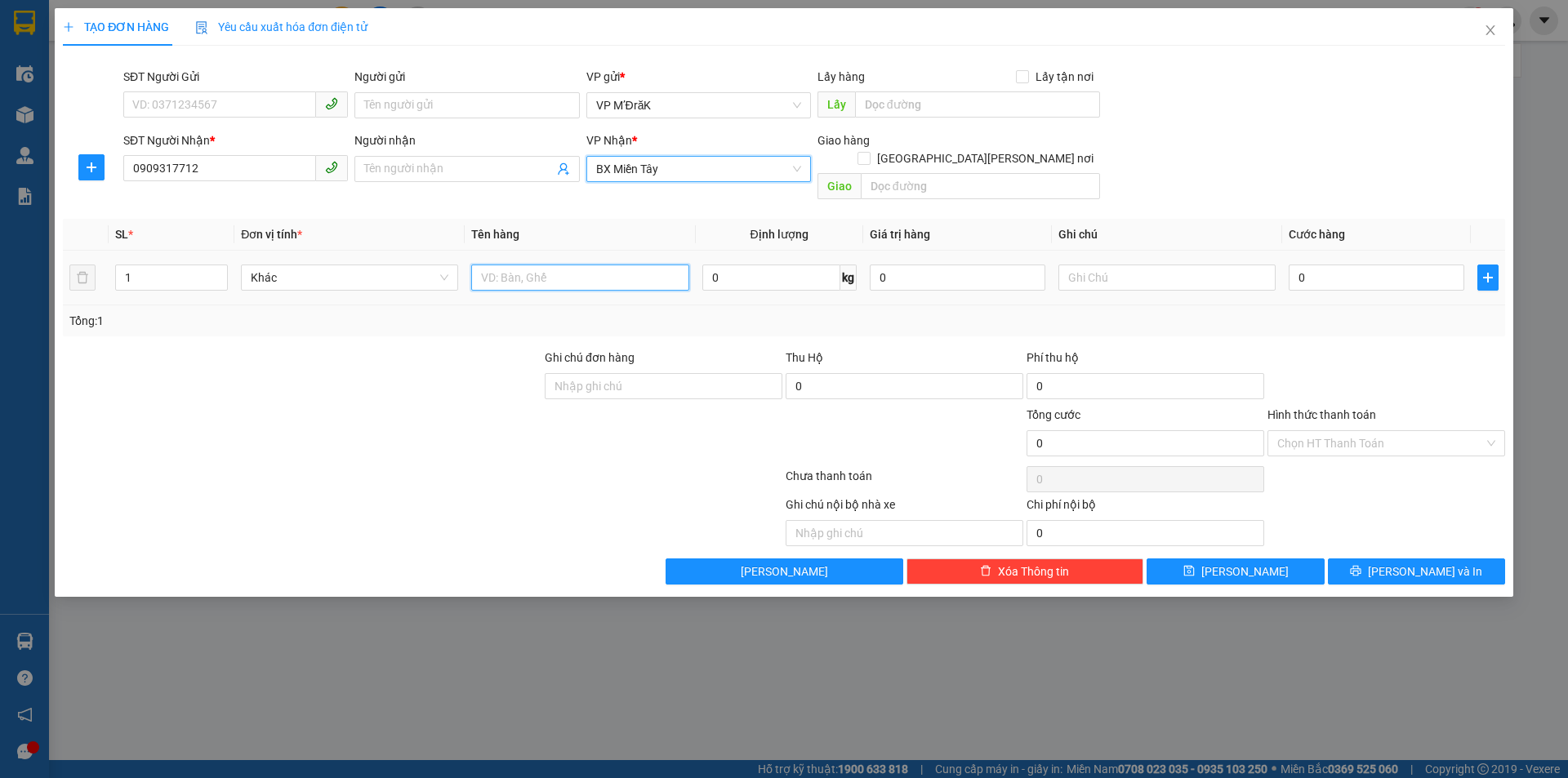
click at [569, 265] on input "text" at bounding box center [579, 278] width 218 height 26
type input "1 THÙNG"
click at [1319, 265] on input "0" at bounding box center [1376, 278] width 176 height 26
type input "7"
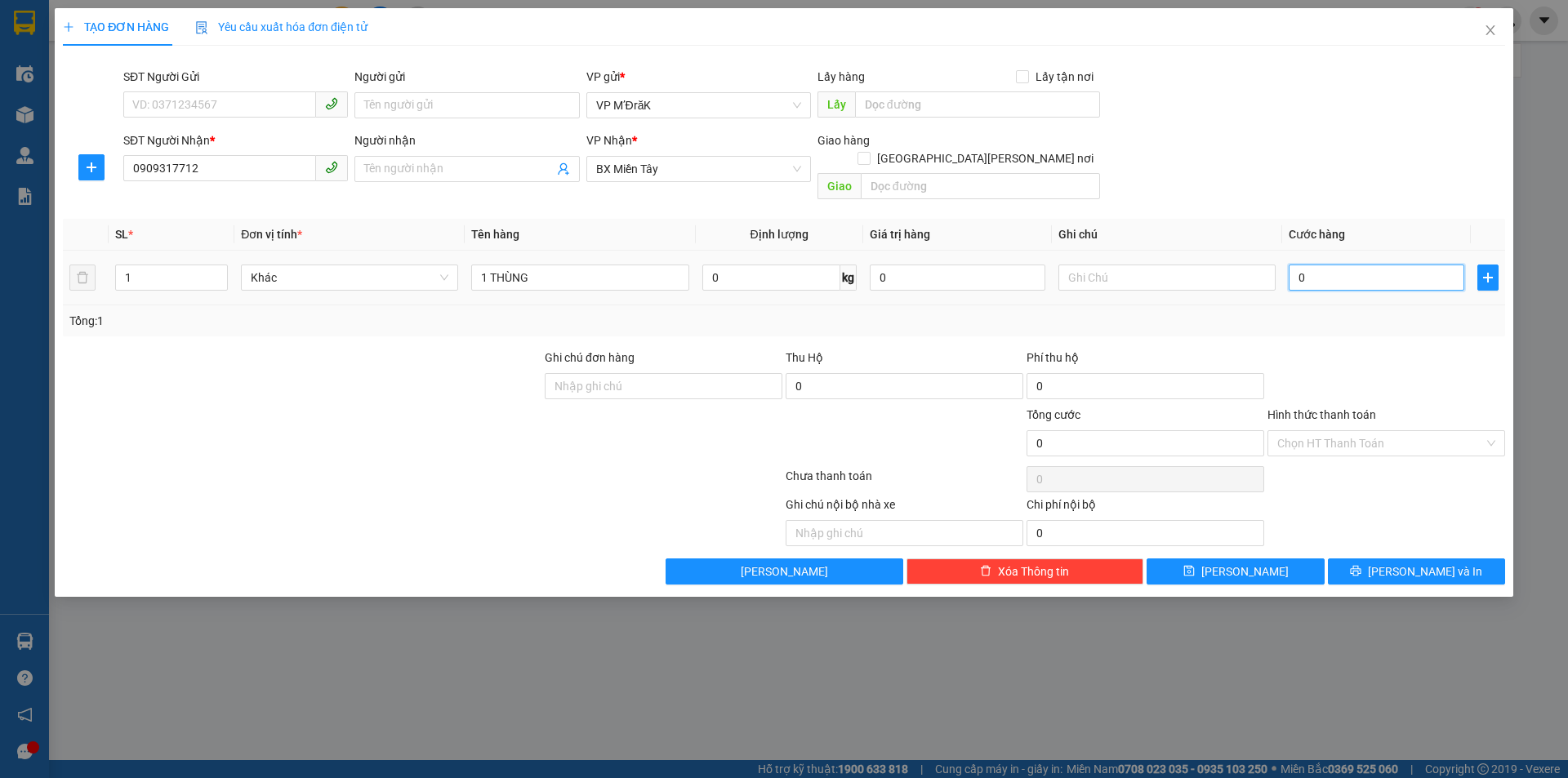
type input "7"
type input "70"
type input "700"
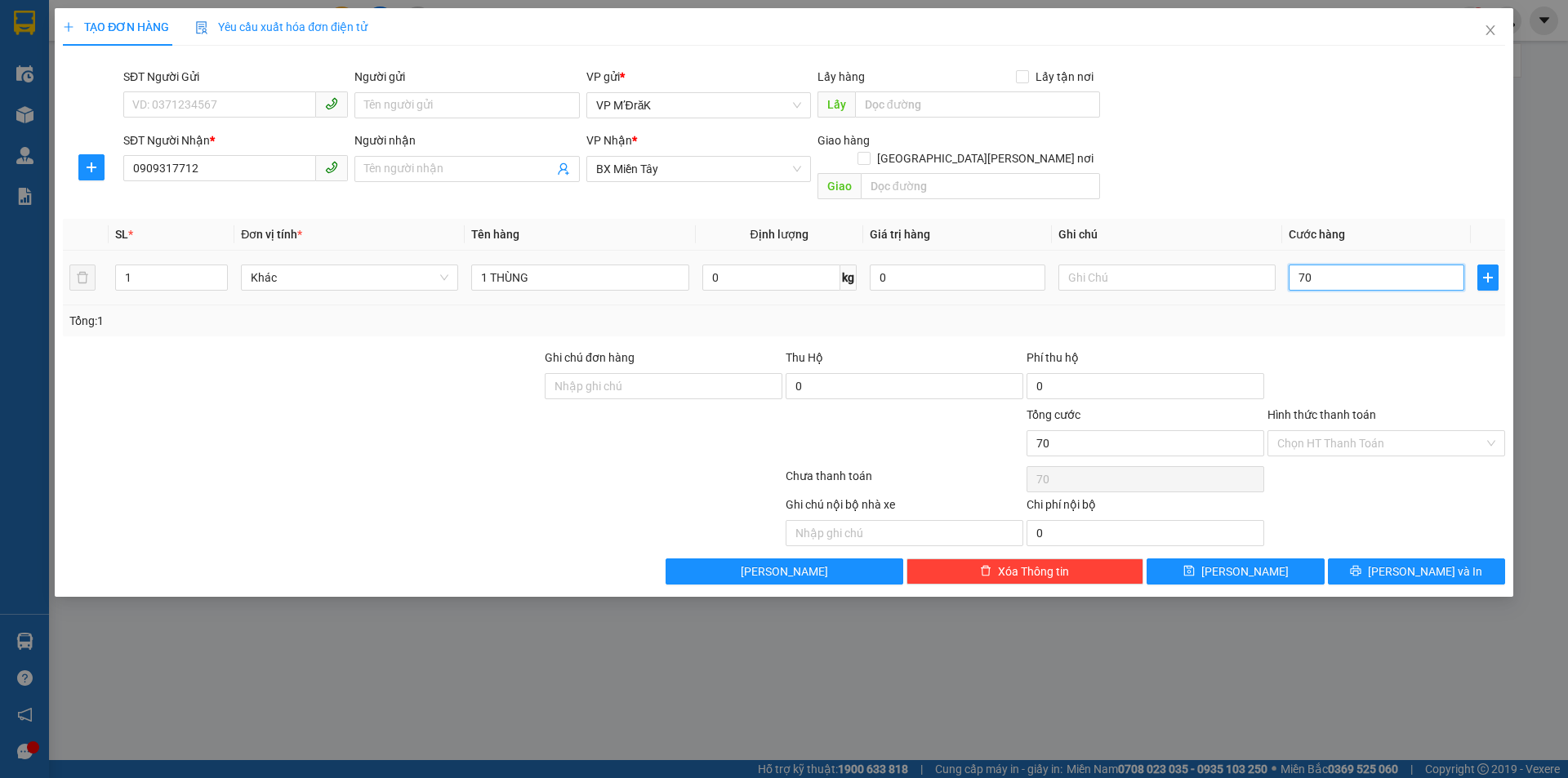
type input "700"
type input "7.000"
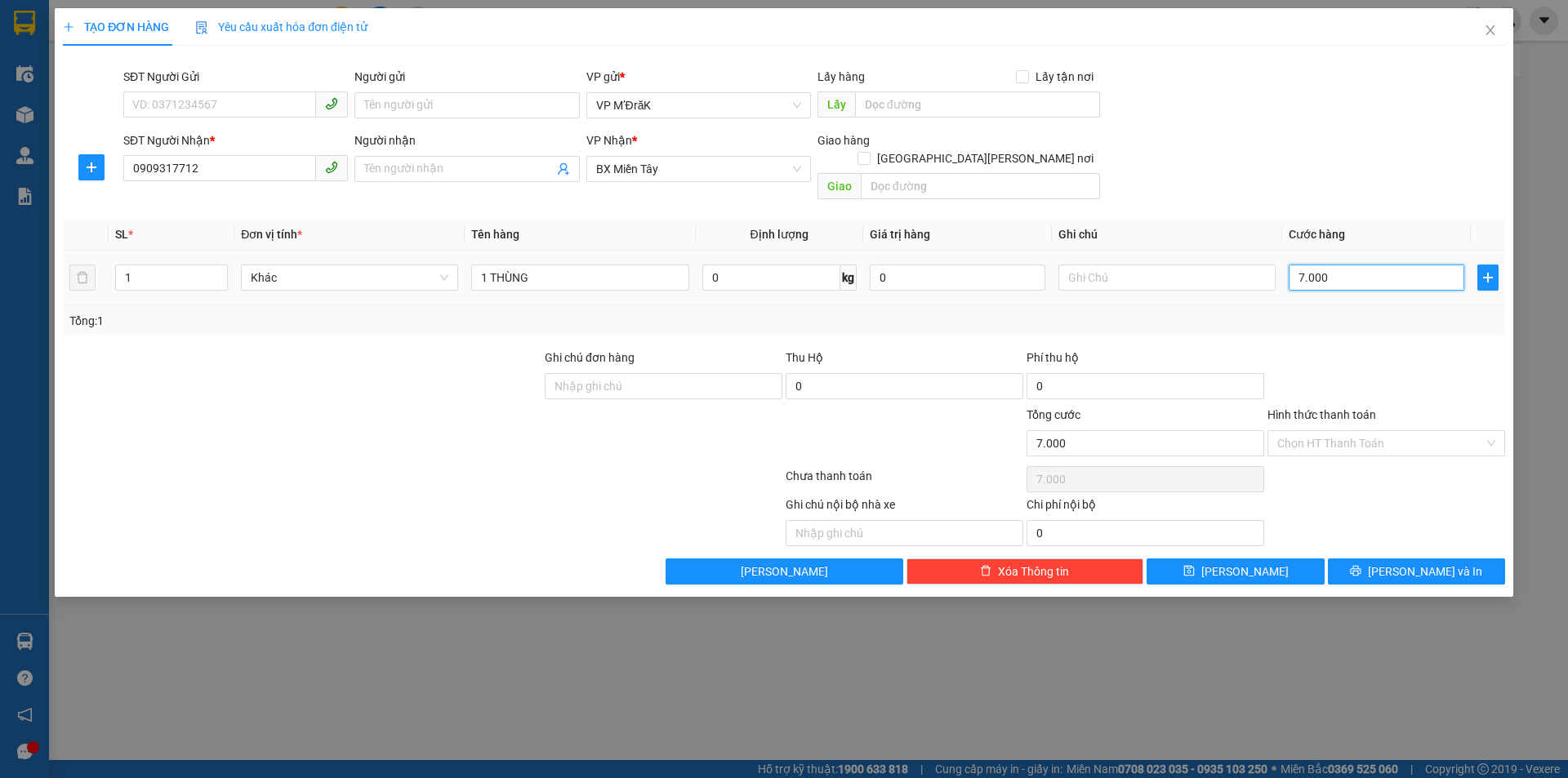
type input "70.000"
click at [1342, 431] on input "Hình thức thanh toán" at bounding box center [1380, 443] width 206 height 24
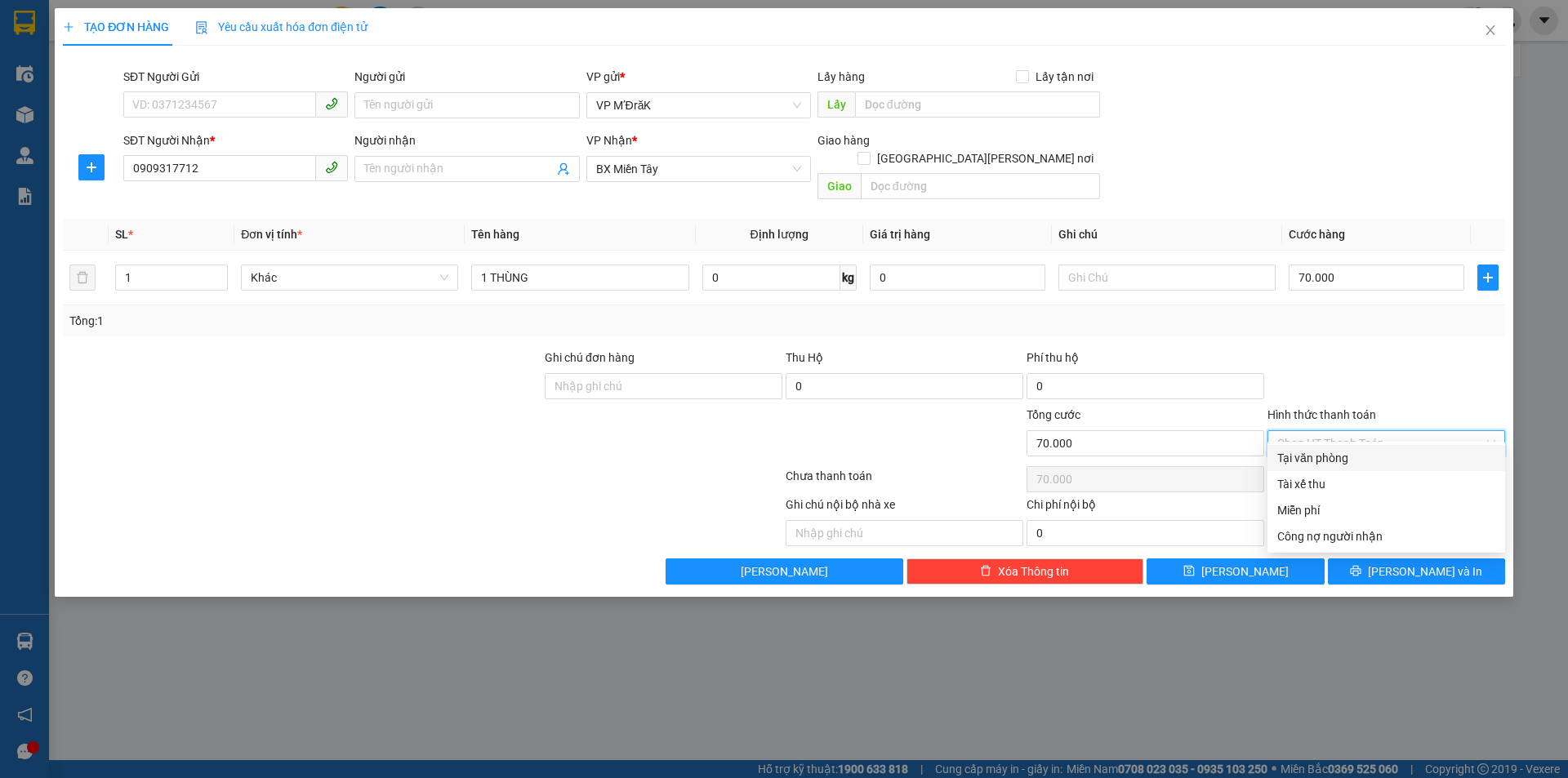
click at [1320, 458] on div "Tại văn phòng" at bounding box center [1387, 457] width 218 height 18
type input "0"
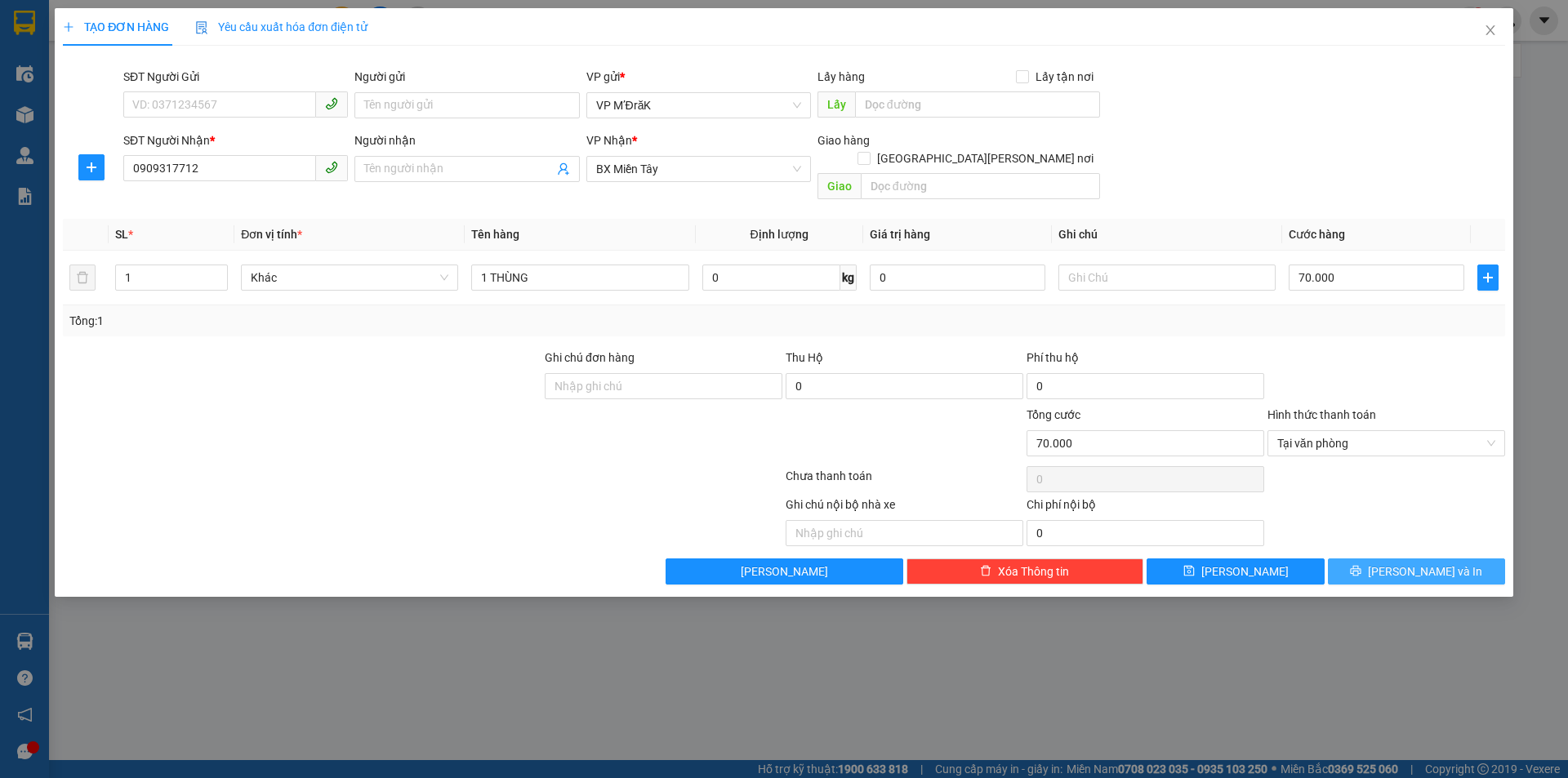
click at [1354, 558] on button "[PERSON_NAME] và In" at bounding box center [1416, 571] width 177 height 26
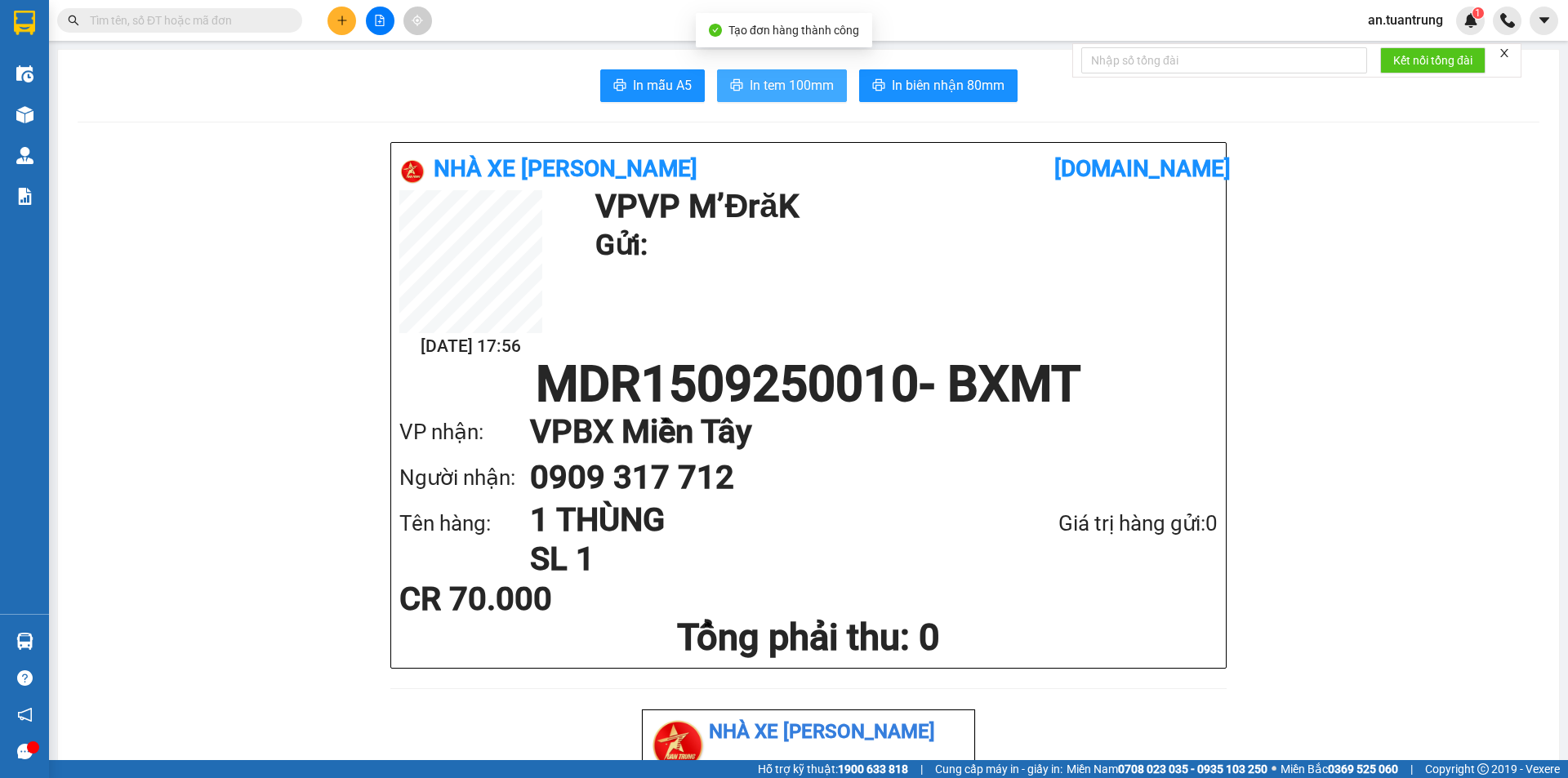
click at [790, 84] on span "In tem 100mm" at bounding box center [791, 85] width 84 height 20
click at [342, 26] on button at bounding box center [342, 20] width 29 height 29
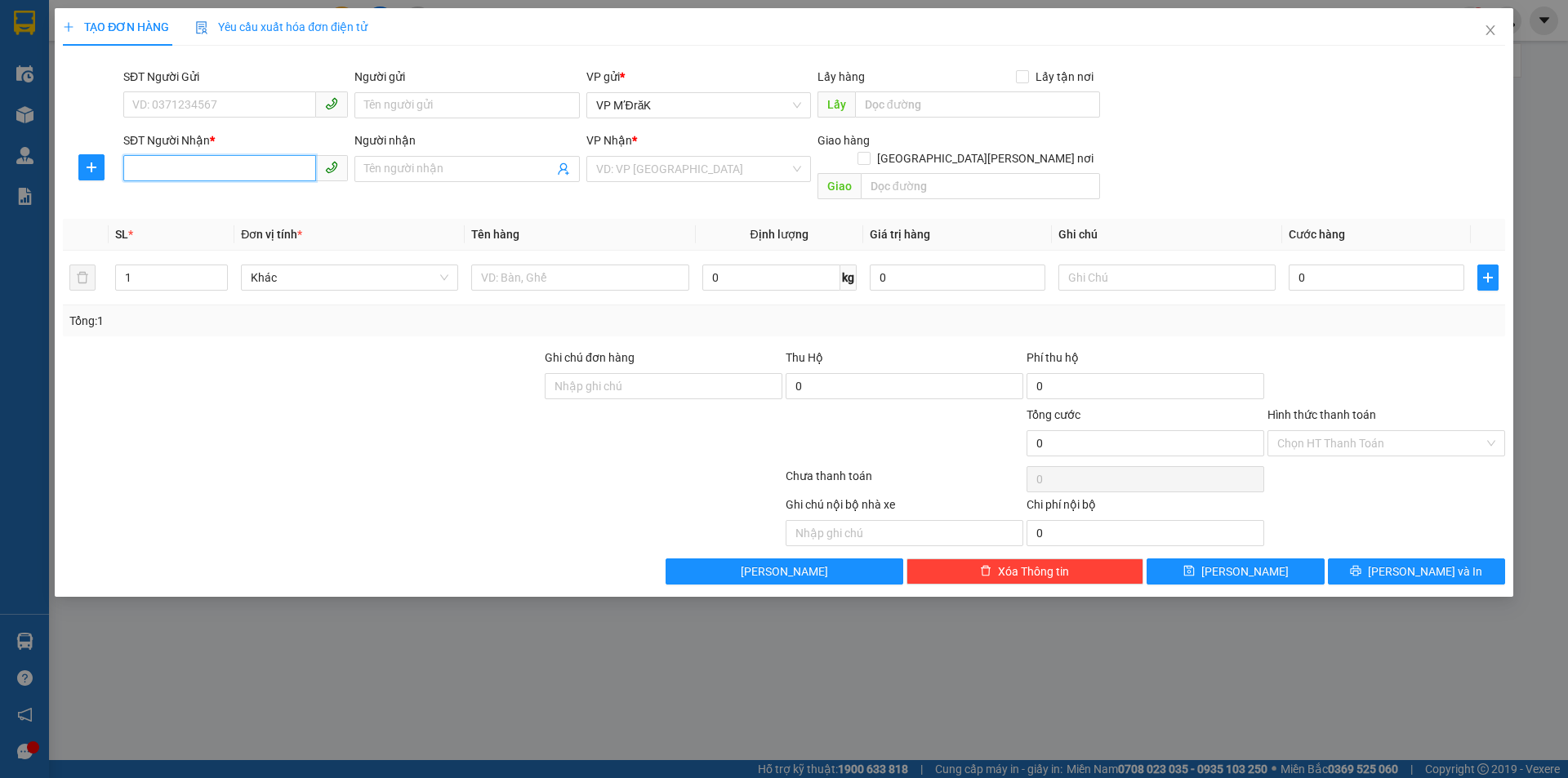
click at [177, 170] on input "SĐT Người Nhận *" at bounding box center [219, 168] width 193 height 26
type input "0974394933"
click at [210, 197] on div "0974394933" at bounding box center [235, 201] width 205 height 18
type input "tân thế hiệp"
type input "100.000"
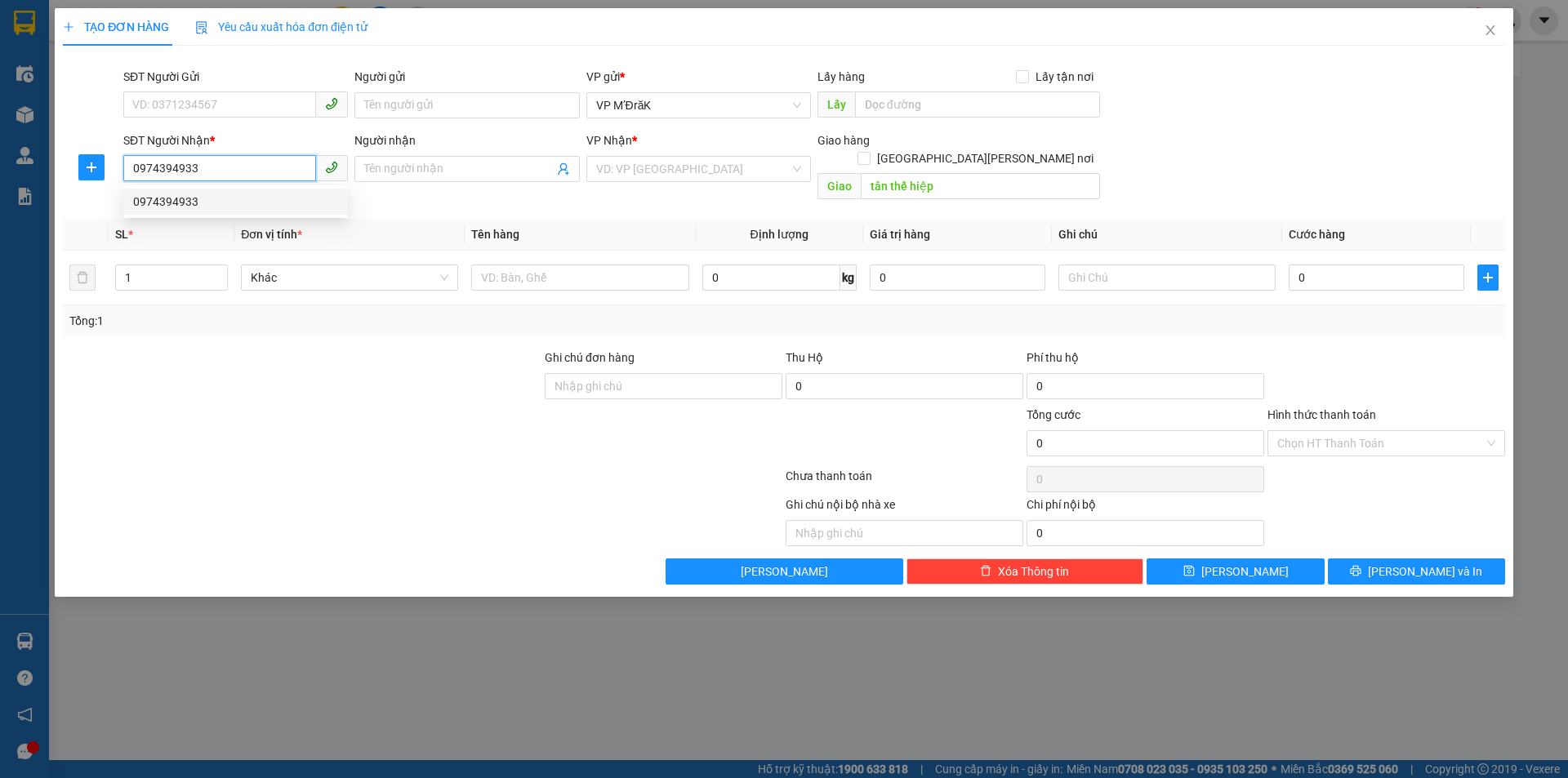
type input "100.000"
type input "0974394933"
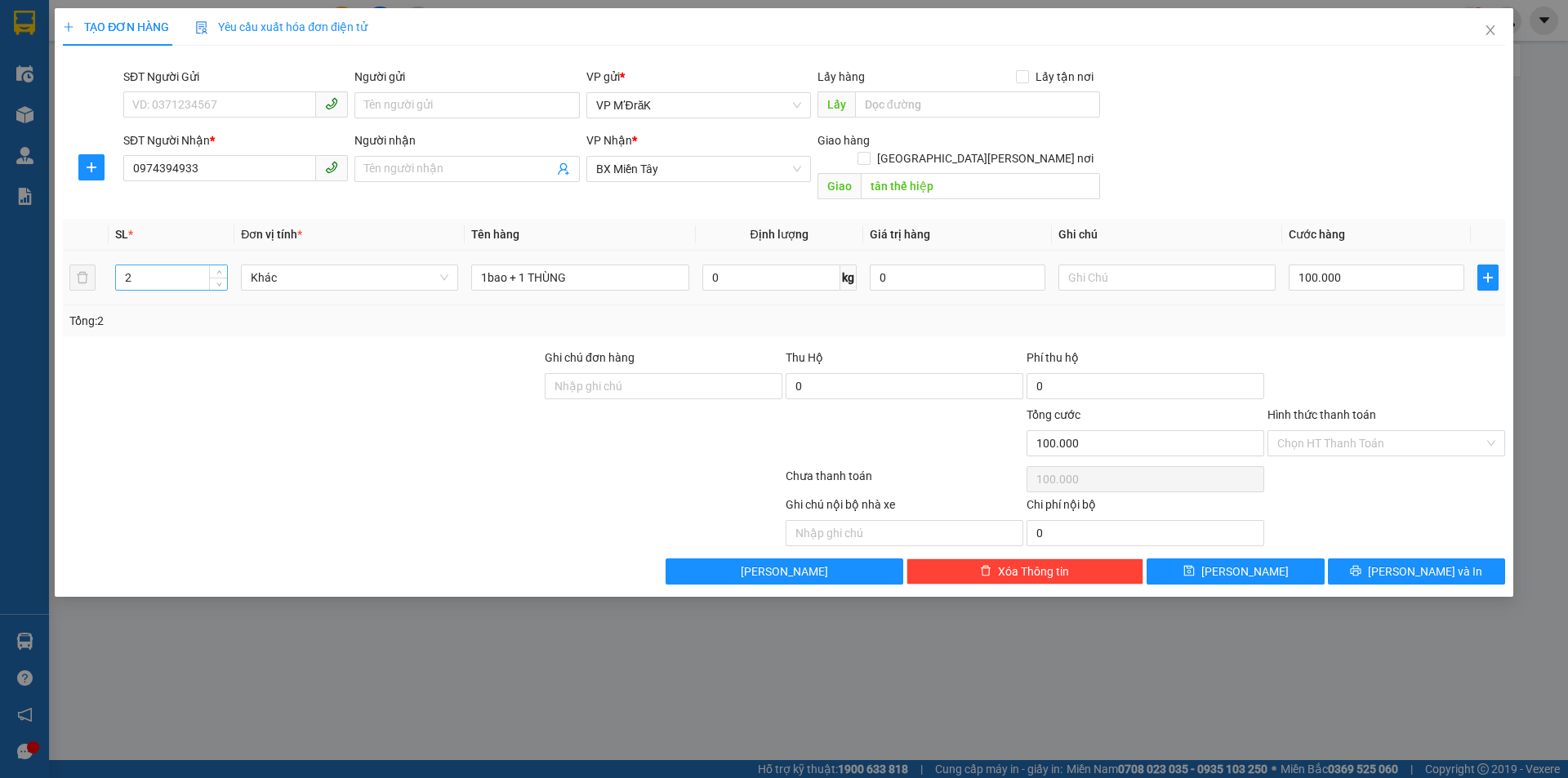
click at [189, 266] on input "2" at bounding box center [171, 278] width 111 height 24
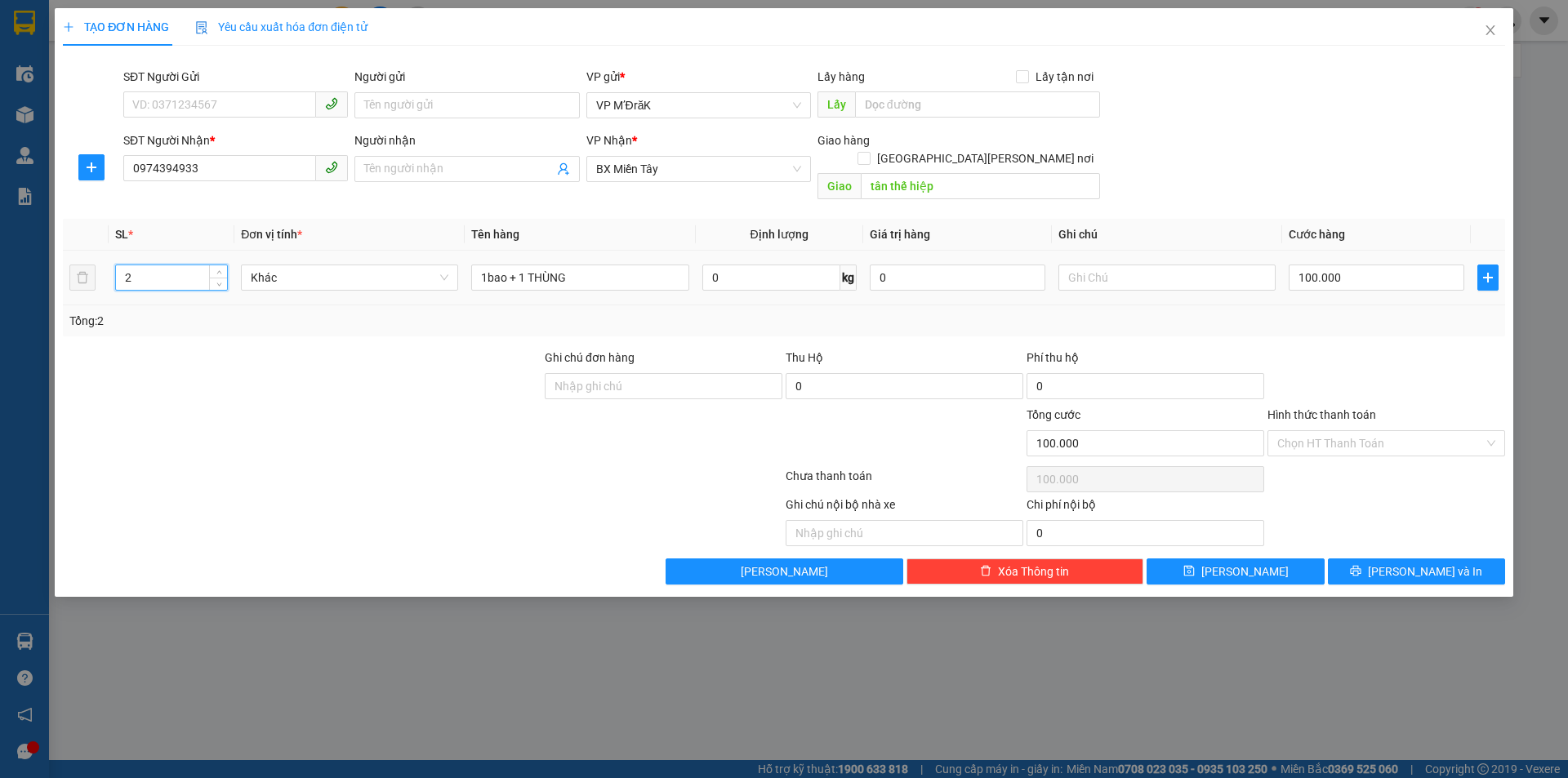
click at [189, 266] on input "2" at bounding box center [171, 278] width 111 height 24
click at [167, 266] on input "21" at bounding box center [171, 278] width 111 height 24
type input "1"
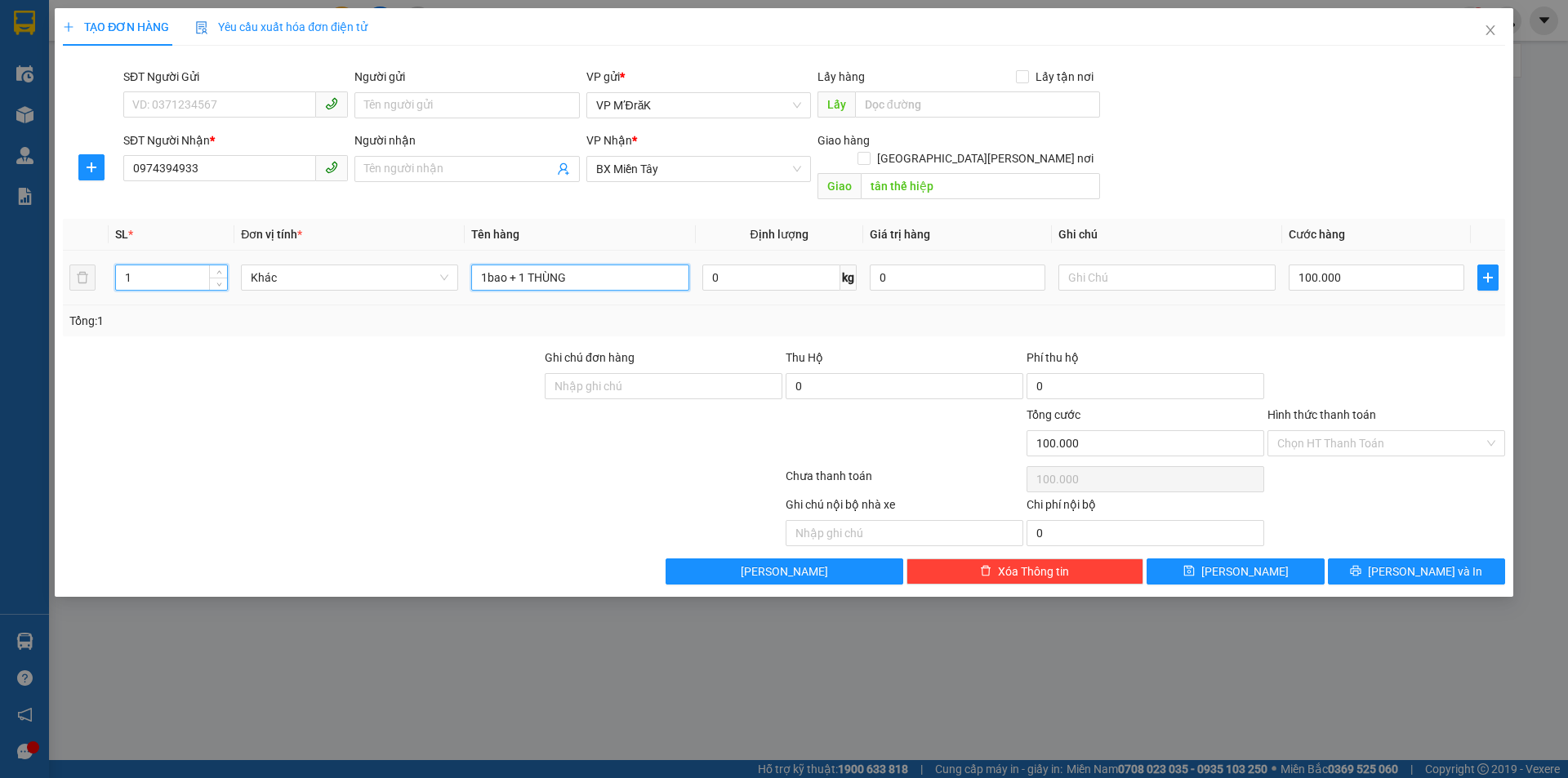
click at [531, 265] on input "1bao + 1 THÙNG" at bounding box center [579, 278] width 218 height 26
type input "1BAO"
click at [1335, 265] on input "100.000" at bounding box center [1376, 278] width 176 height 26
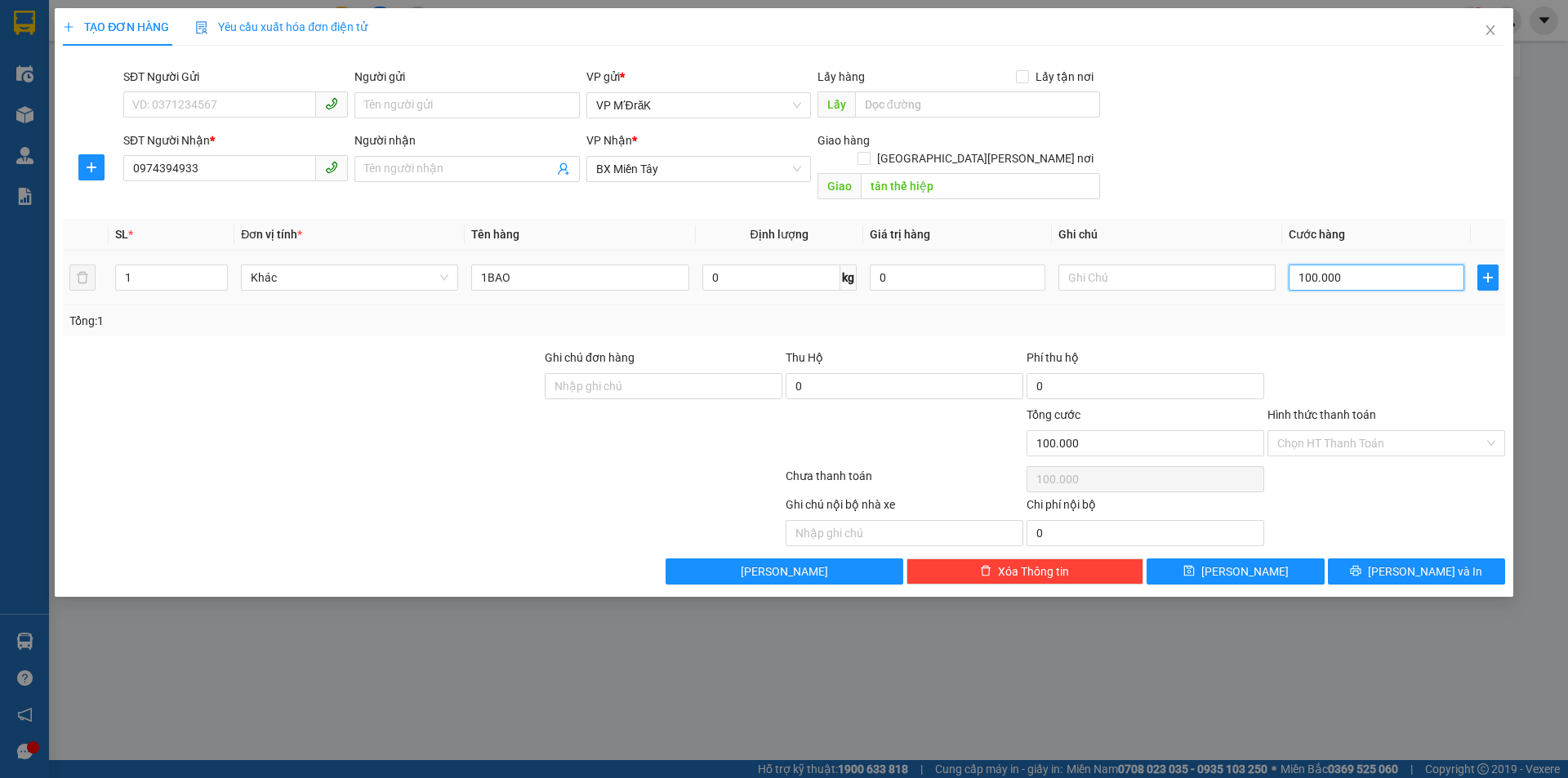
type input "7"
type input "70"
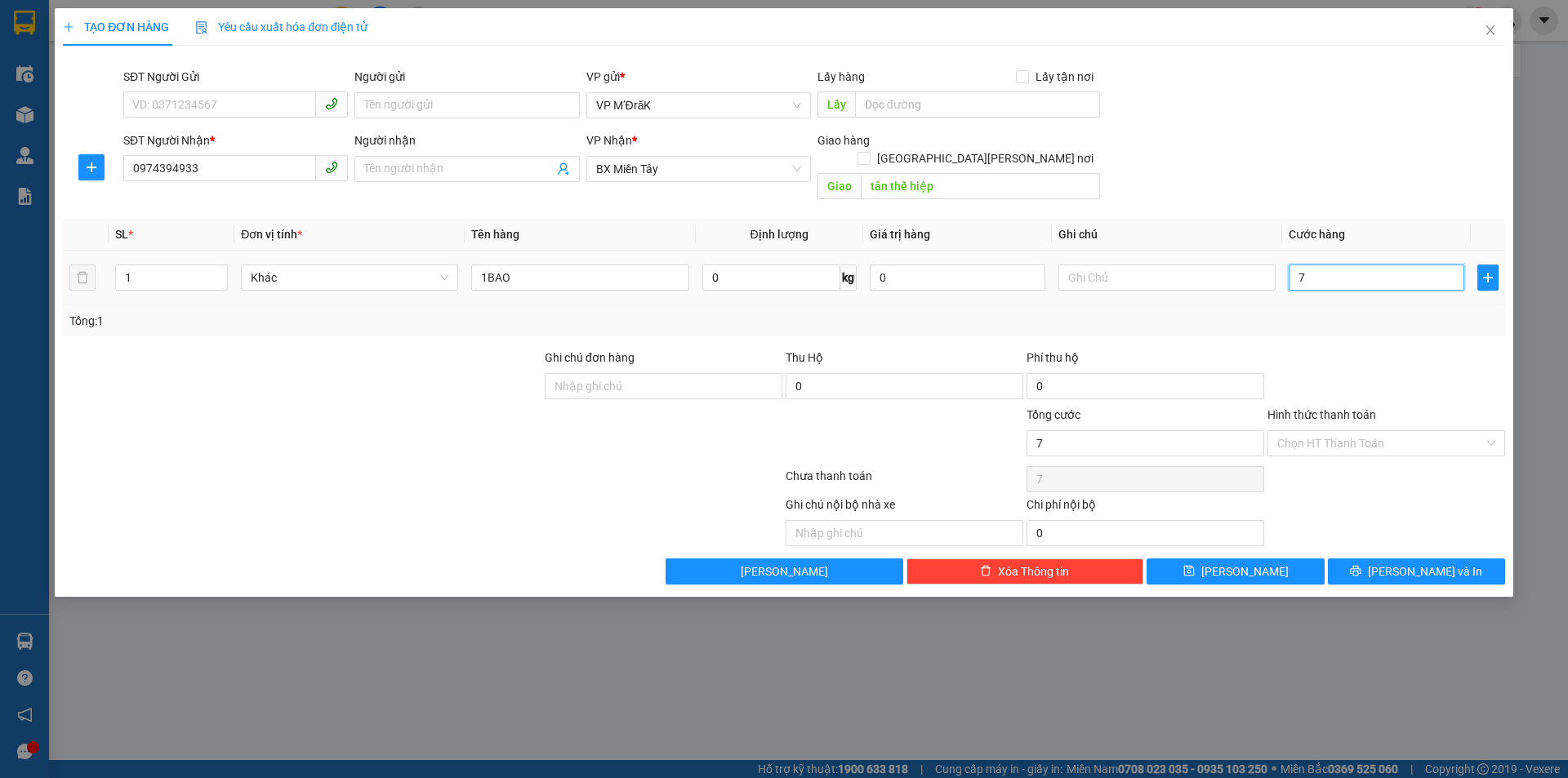
type input "70"
type input "700"
type input "7.000"
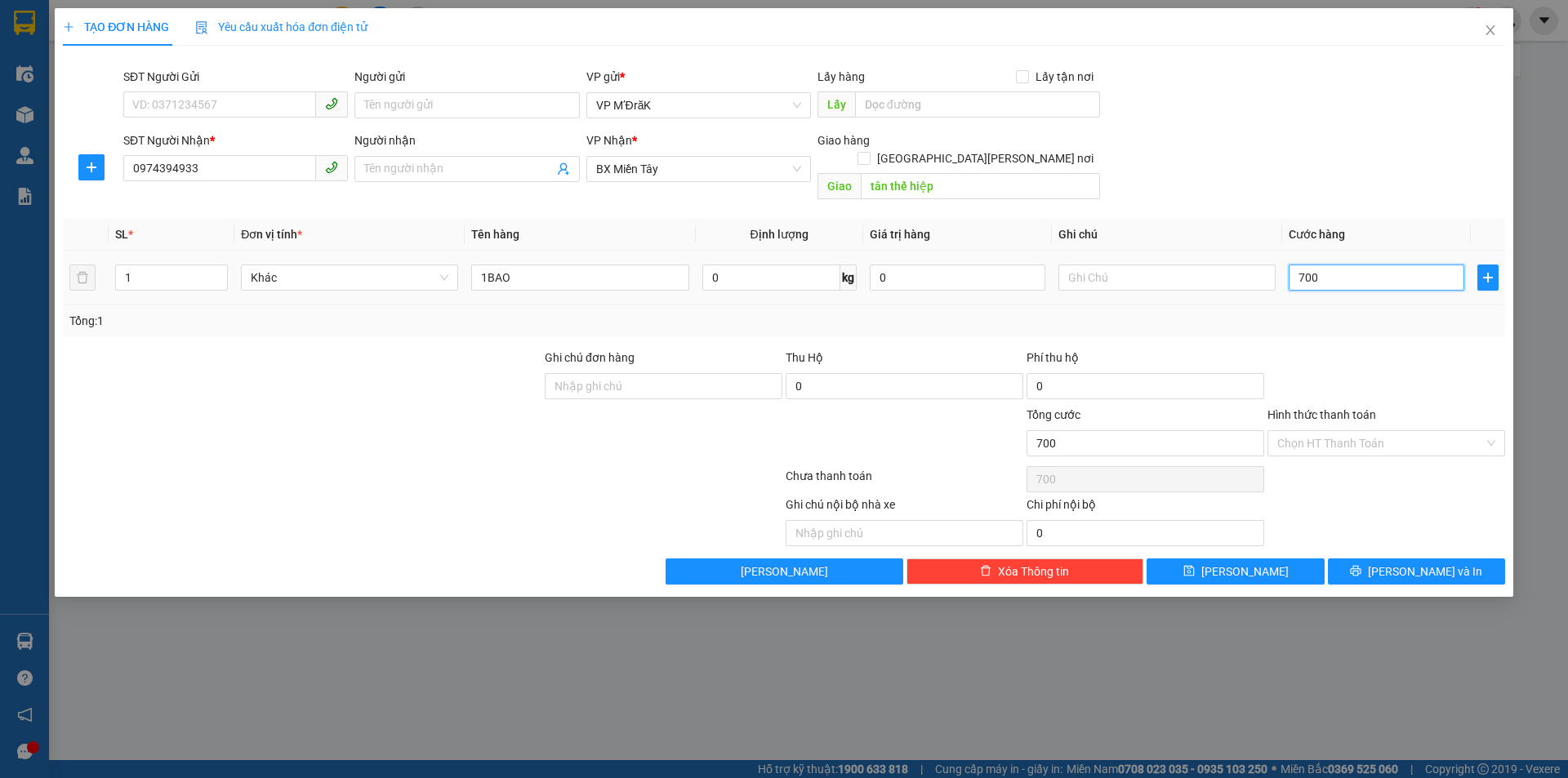
type input "7.000"
type input "70.000"
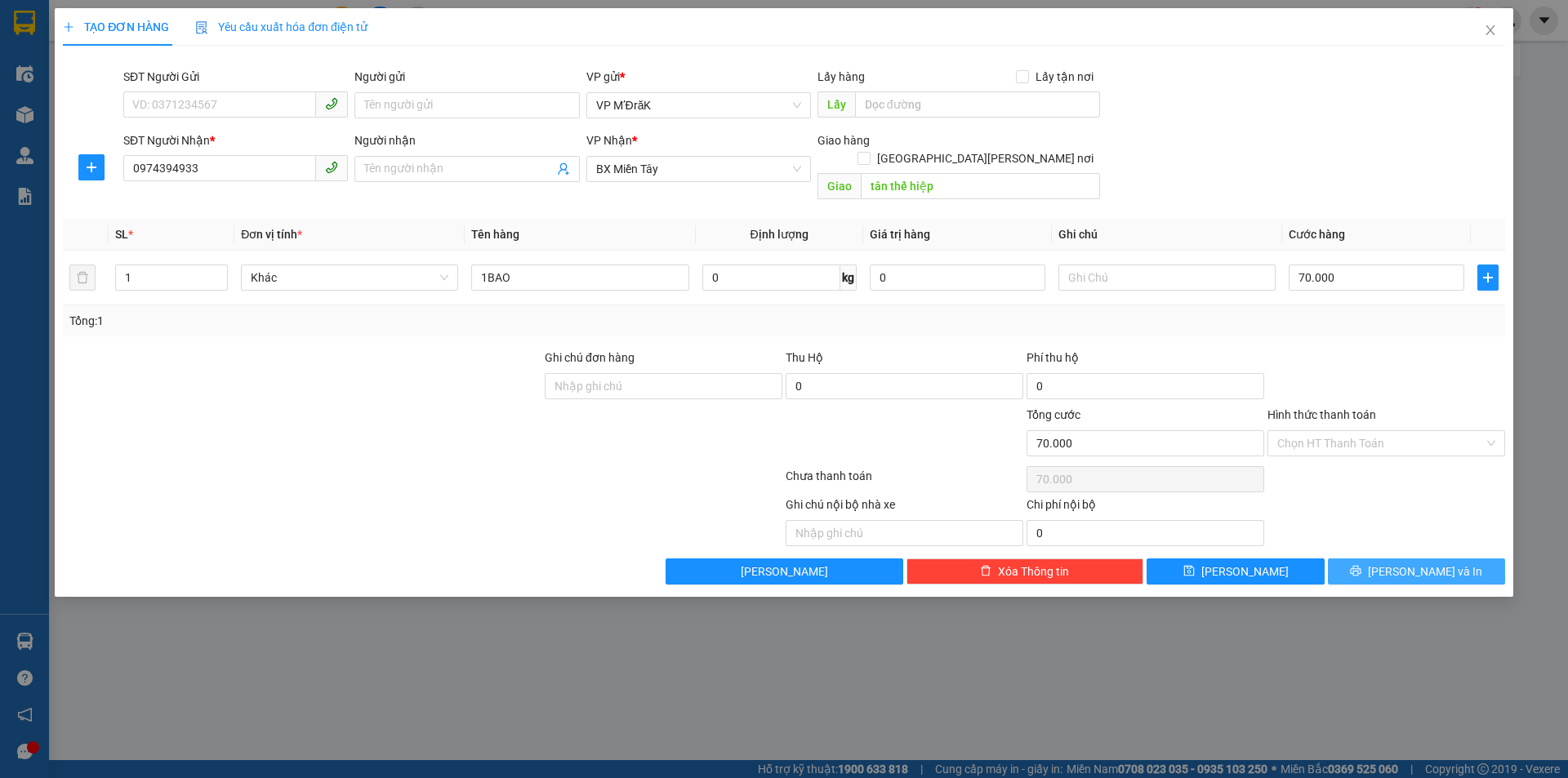
click at [1403, 562] on span "[PERSON_NAME] và In" at bounding box center [1425, 571] width 115 height 18
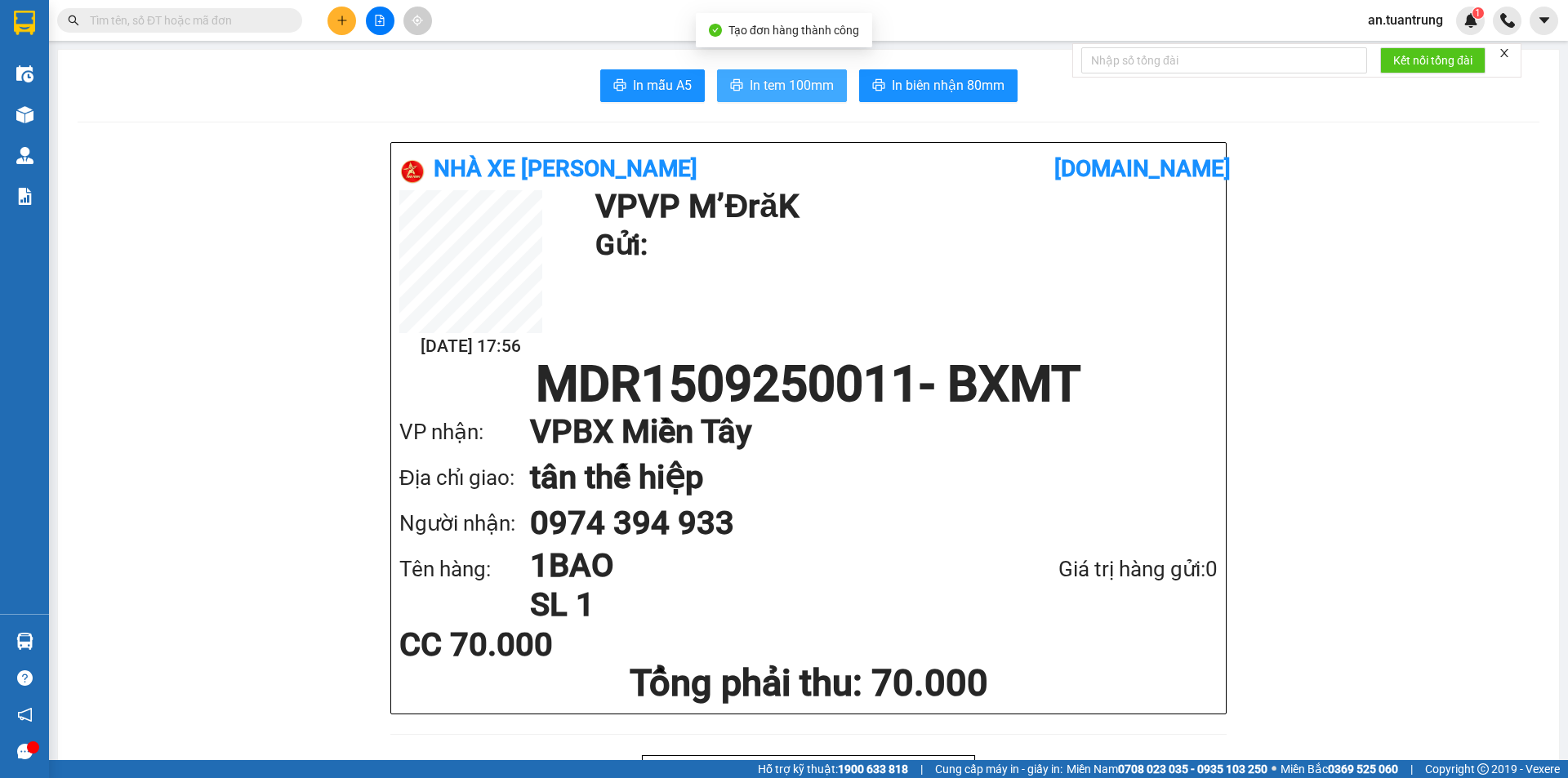
drag, startPoint x: 759, startPoint y: 87, endPoint x: 775, endPoint y: 87, distance: 16.0
click at [761, 88] on span "In tem 100mm" at bounding box center [791, 85] width 84 height 20
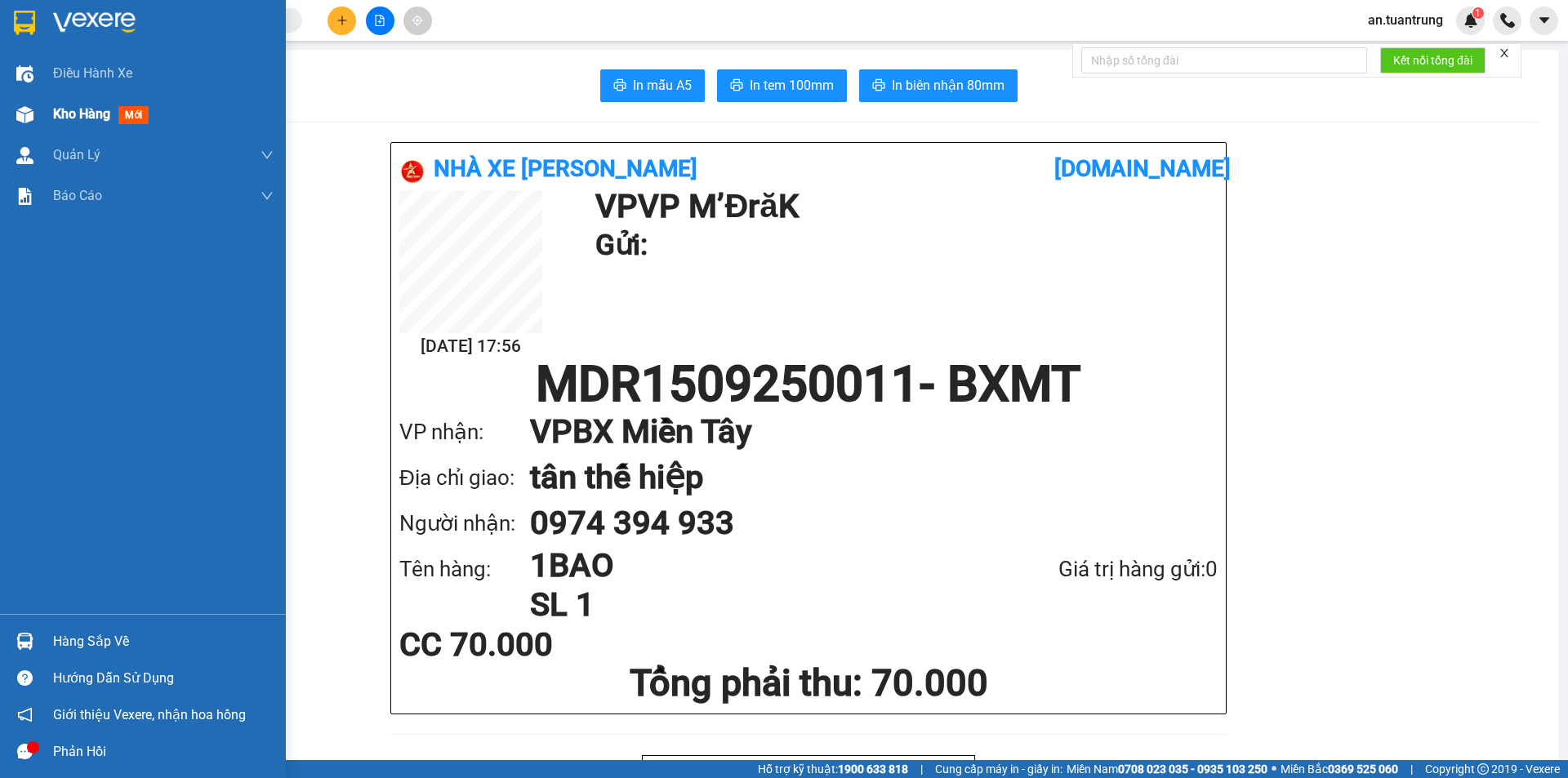
click at [80, 126] on div "Kho hàng mới" at bounding box center [163, 114] width 220 height 41
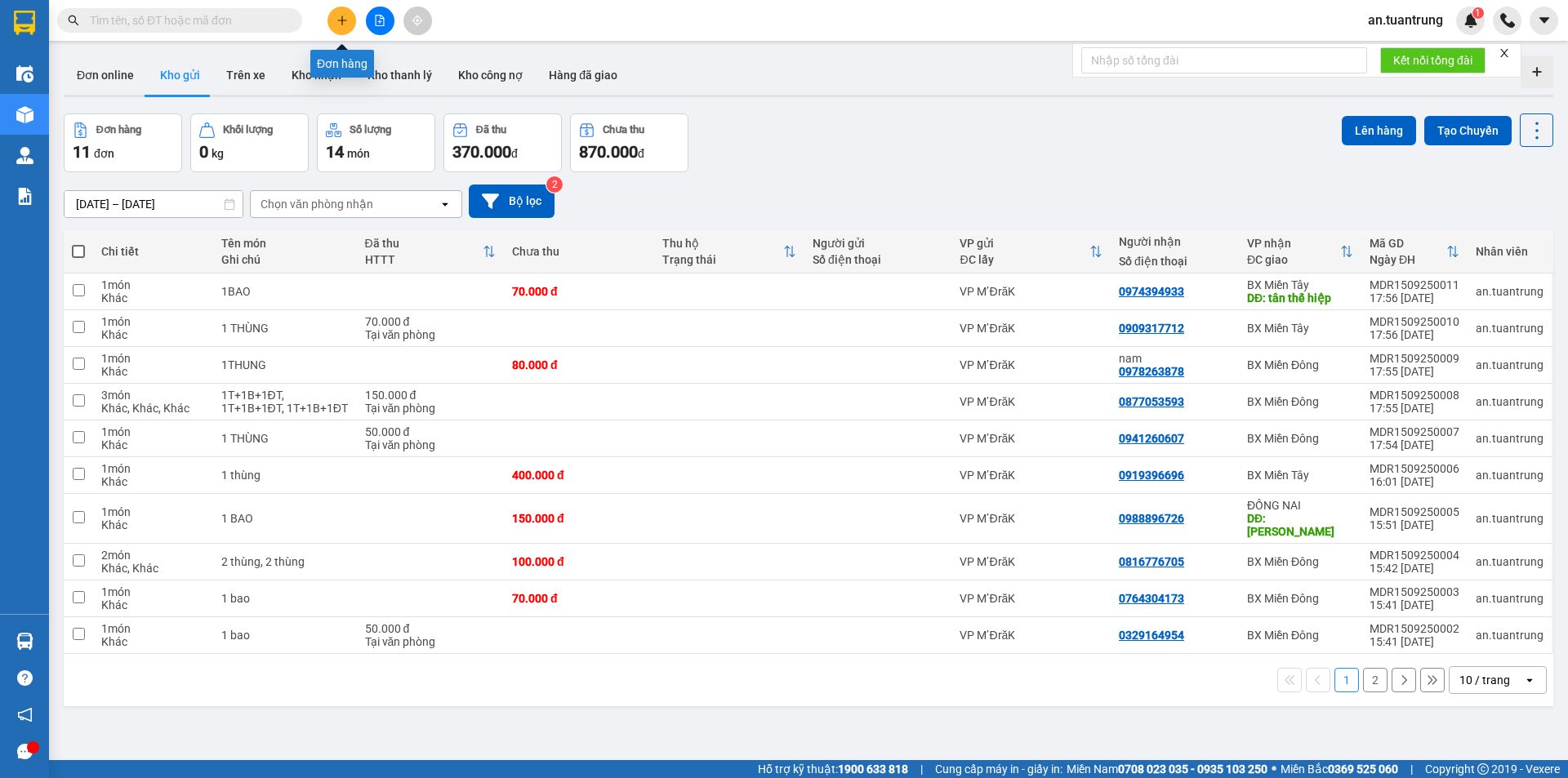
click at [343, 28] on button at bounding box center [342, 20] width 29 height 29
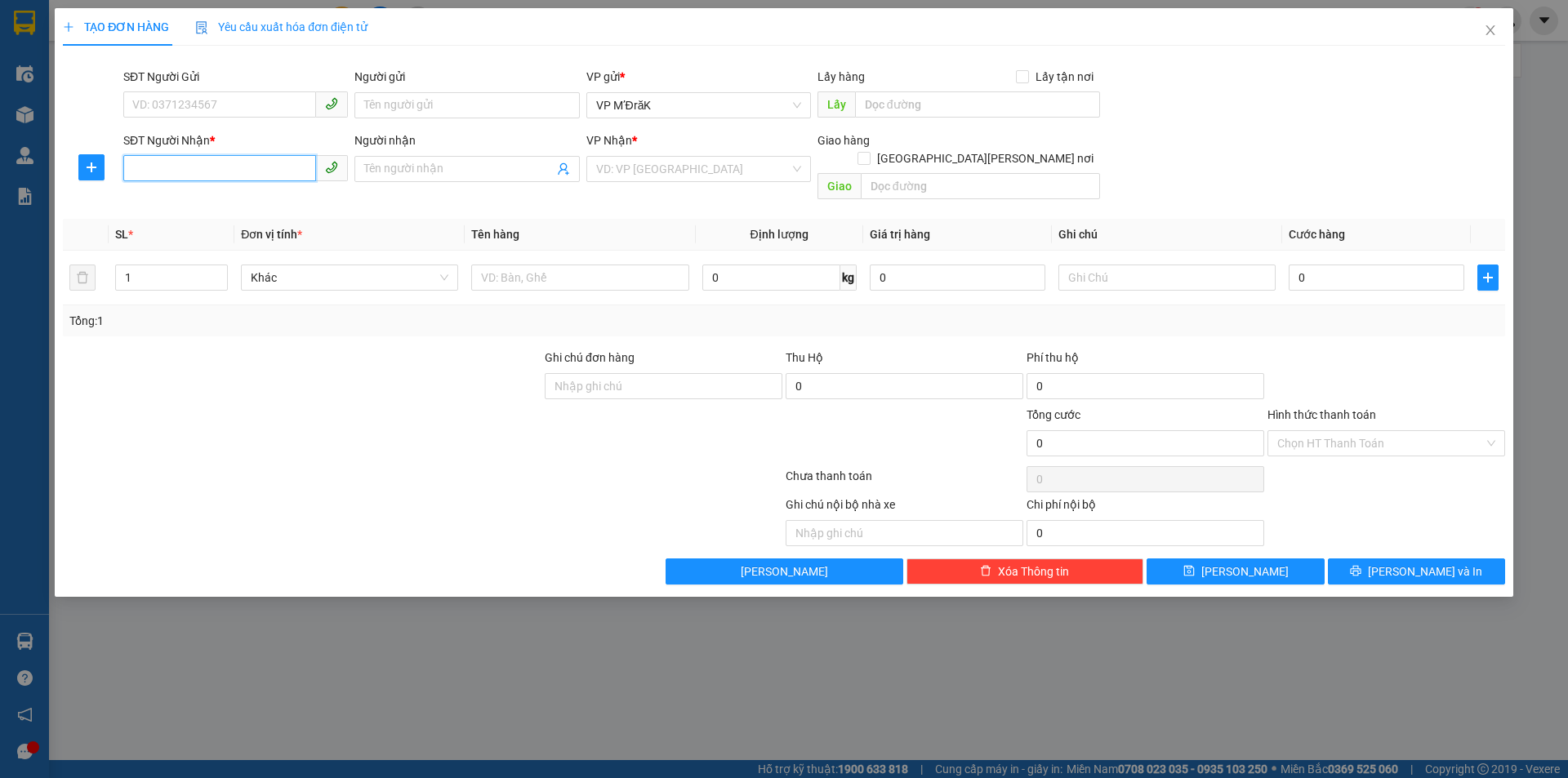
click at [226, 171] on input "SĐT Người Nhận *" at bounding box center [219, 168] width 193 height 26
click at [218, 201] on div "0769480529" at bounding box center [235, 201] width 205 height 18
type input "0769480529"
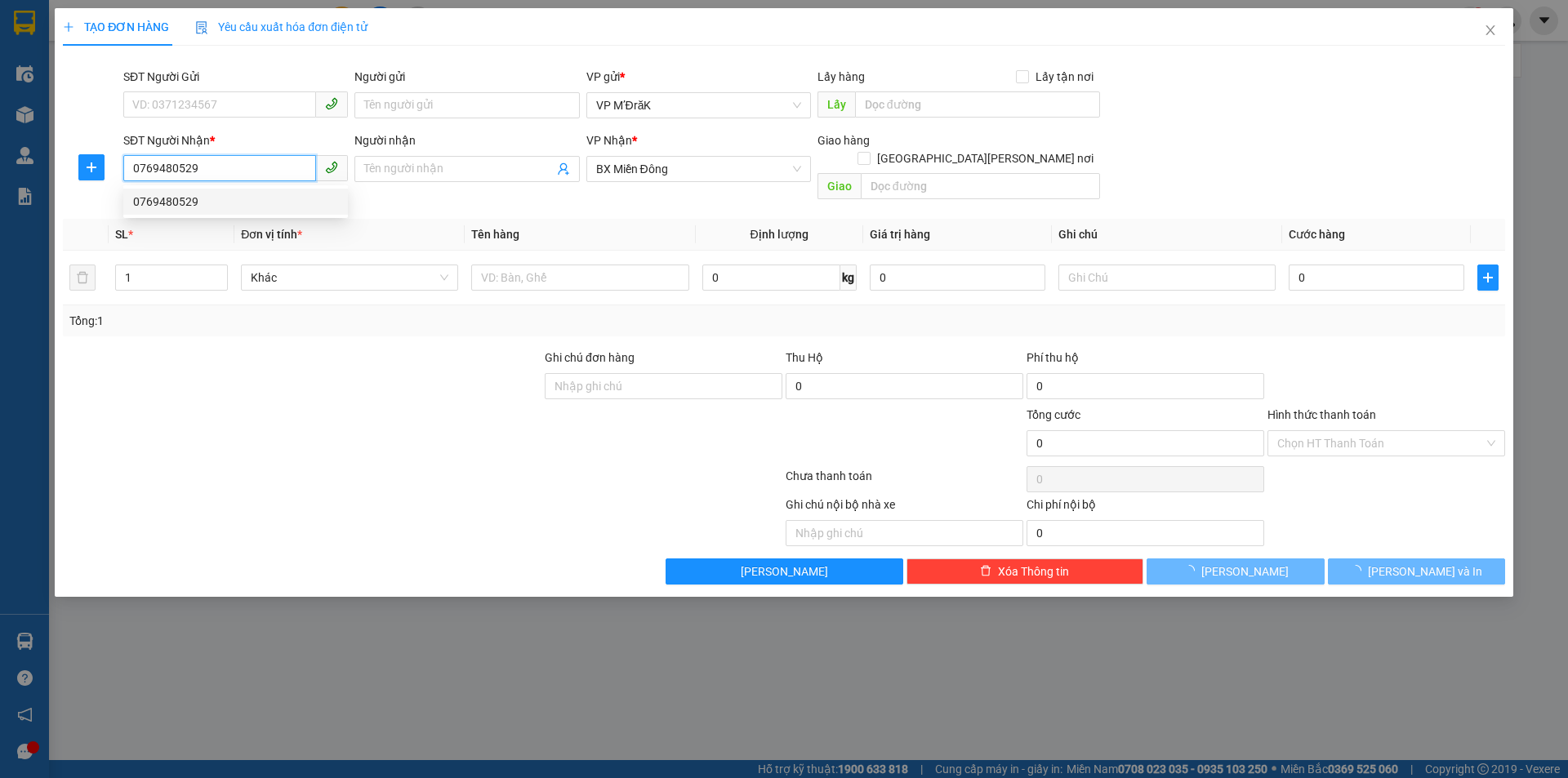
type input "80.000"
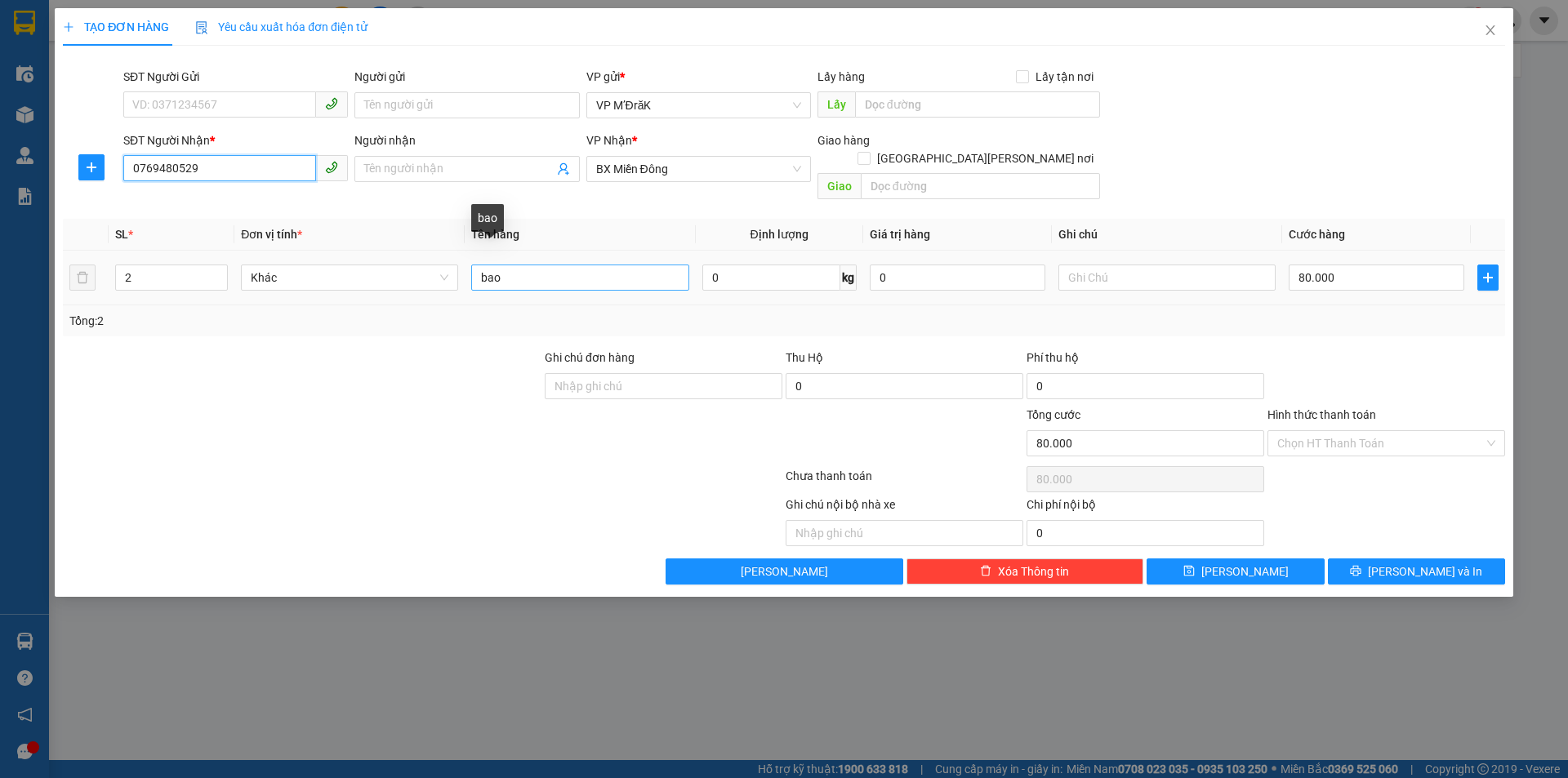
type input "0769480529"
click at [505, 265] on input "bao" at bounding box center [579, 278] width 218 height 26
type input "bao + THÙNG"
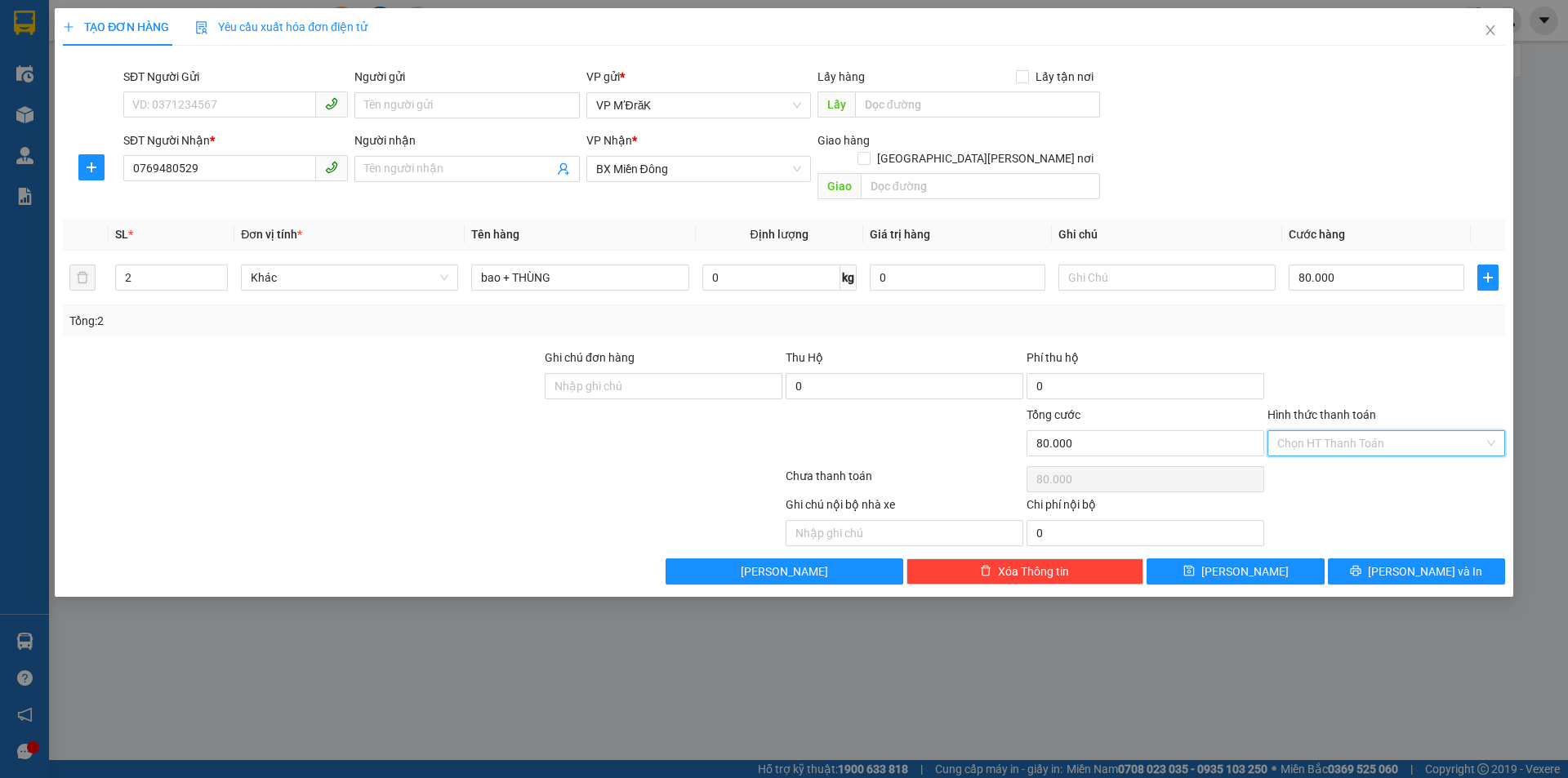
click at [1338, 431] on input "Hình thức thanh toán" at bounding box center [1380, 443] width 206 height 24
drag, startPoint x: 1349, startPoint y: 454, endPoint x: 1370, endPoint y: 475, distance: 29.7
click at [1349, 454] on div "Tại văn phòng" at bounding box center [1387, 457] width 218 height 18
type input "0"
click at [1398, 559] on button "[PERSON_NAME] và In" at bounding box center [1416, 571] width 177 height 26
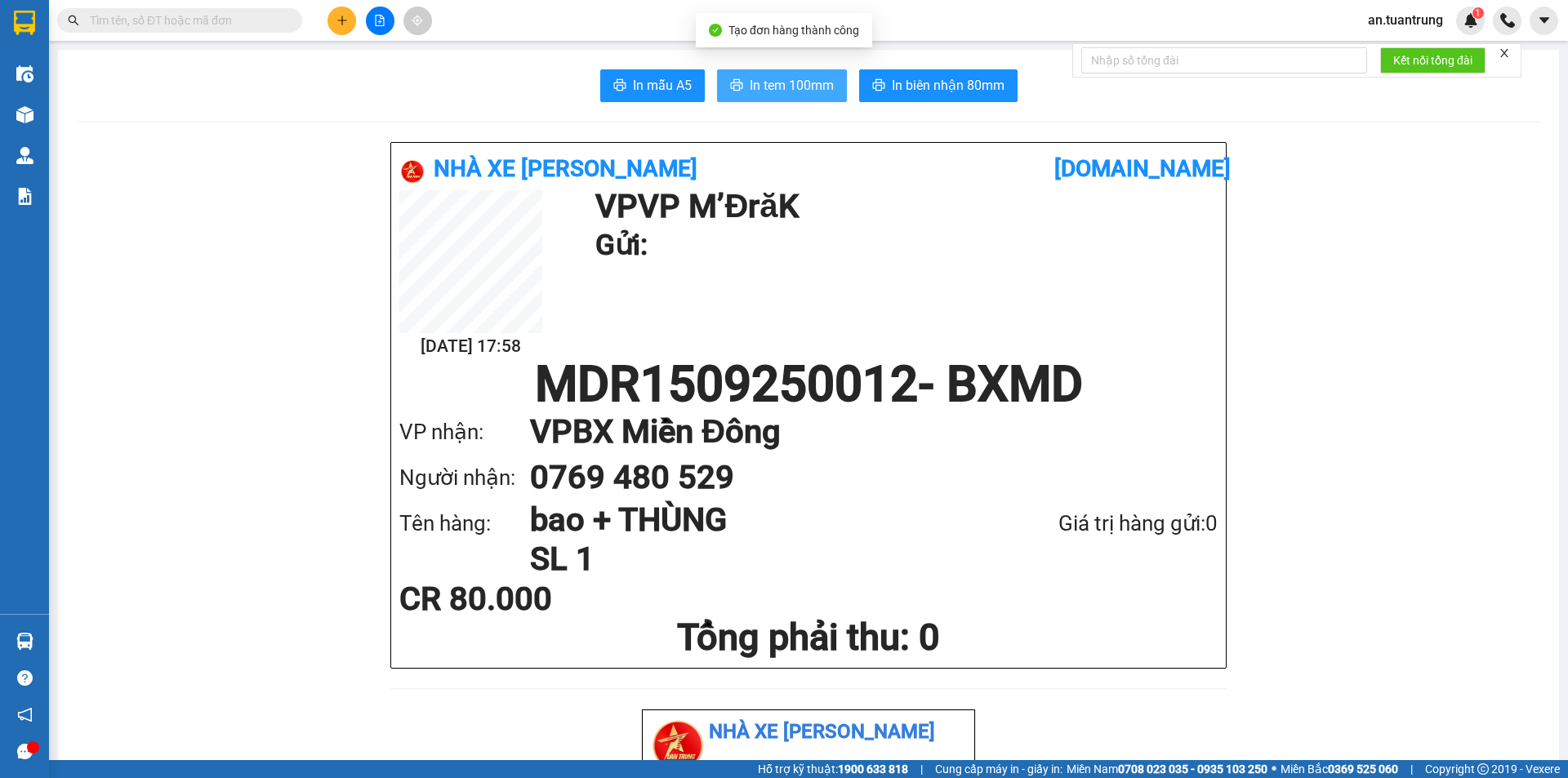
click at [783, 101] on button "In tem 100mm" at bounding box center [782, 85] width 130 height 32
